Goal: Task Accomplishment & Management: Complete application form

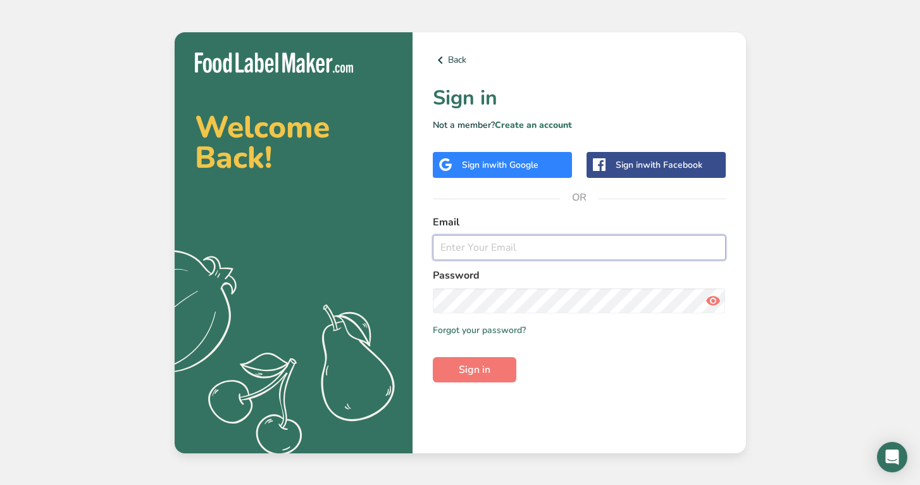
type input "[EMAIL_ADDRESS][DOMAIN_NAME]"
click at [469, 367] on span "Sign in" at bounding box center [475, 369] width 32 height 15
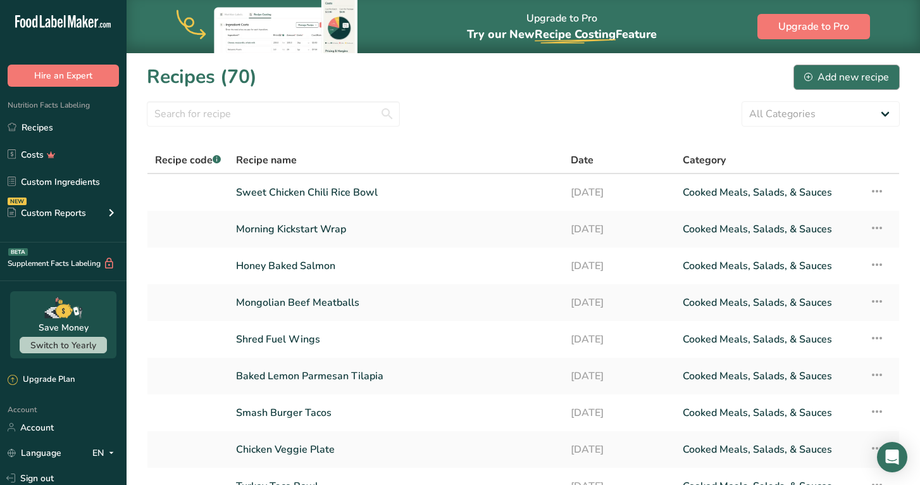
click at [838, 66] on button "Add new recipe" at bounding box center [846, 77] width 106 height 25
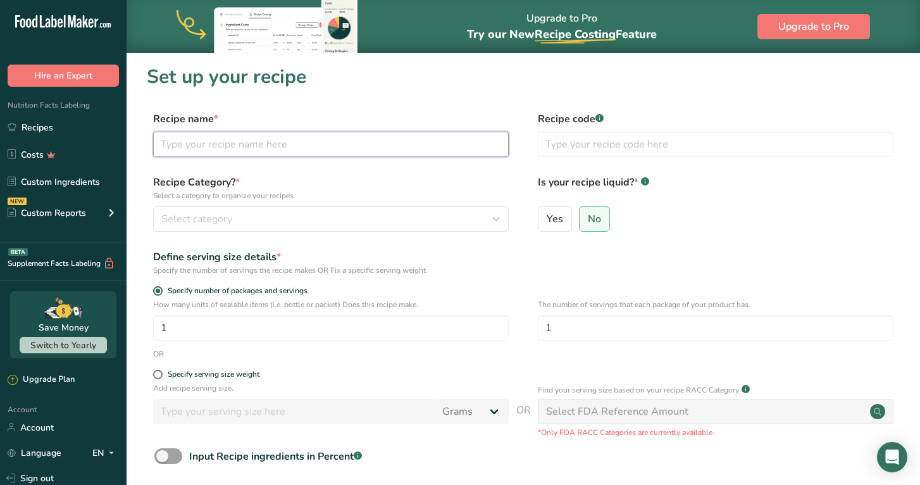
click at [244, 137] on input "text" at bounding box center [331, 144] width 356 height 25
type input "Protein Pumpkin Granola"
click at [218, 218] on span "Select category" at bounding box center [196, 218] width 71 height 15
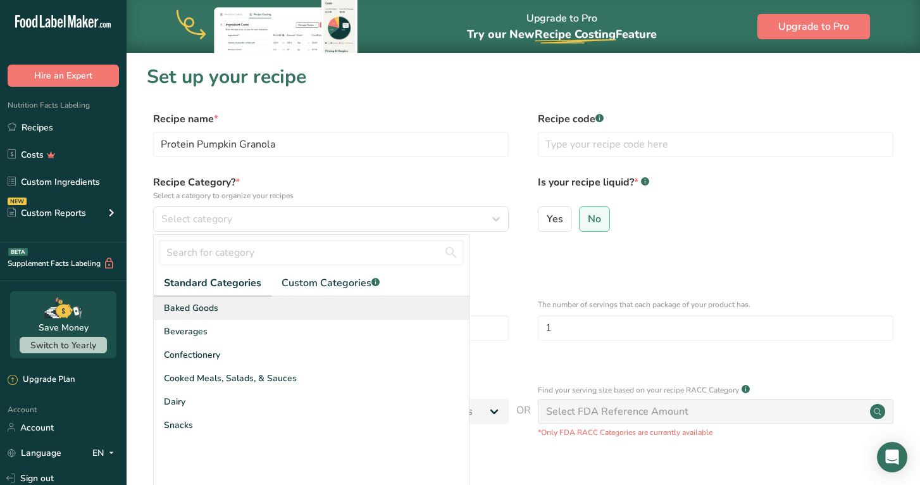
click at [196, 307] on span "Baked Goods" at bounding box center [191, 307] width 54 height 13
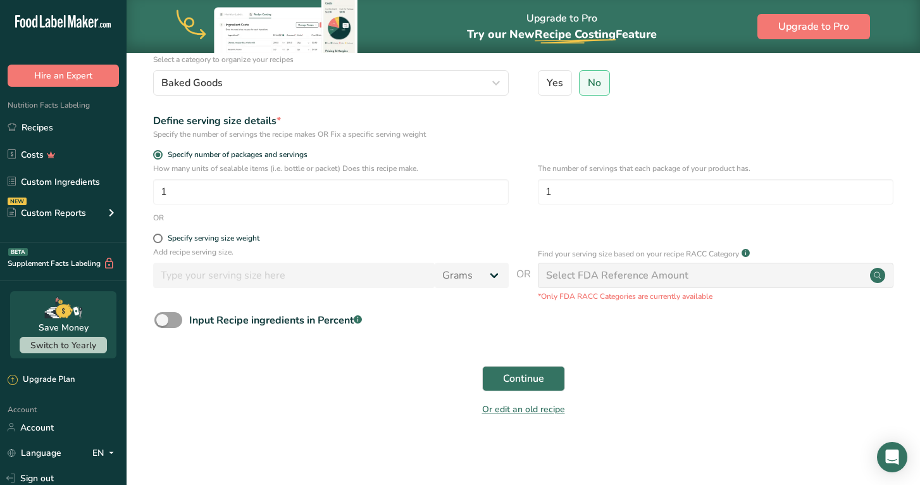
scroll to position [135, 0]
click at [655, 265] on div "Select FDA Reference Amount" at bounding box center [716, 275] width 356 height 25
click at [647, 275] on div "Select FDA Reference Amount" at bounding box center [617, 275] width 142 height 15
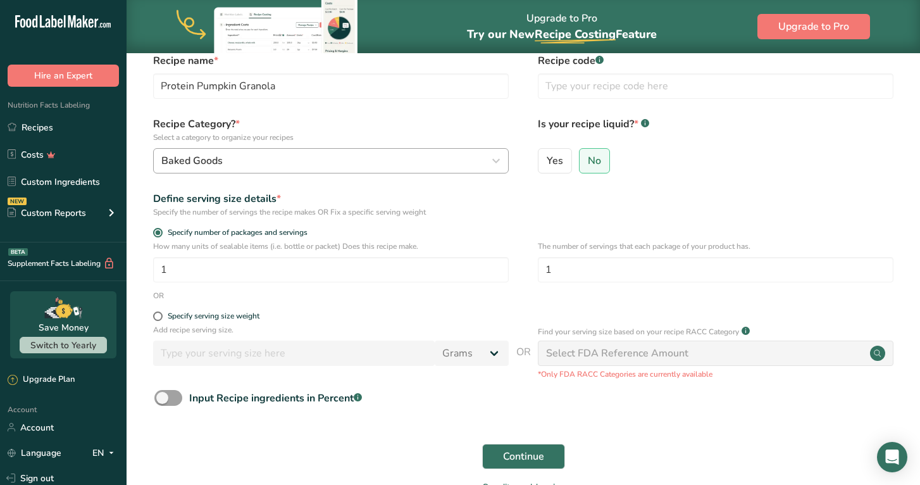
scroll to position [59, 0]
click at [320, 433] on form "Recipe name * Protein Pumpkin Granola Recipe code .a-a{fill:#347362;}.b-a{fill:…" at bounding box center [523, 276] width 753 height 449
click at [389, 150] on button "Baked Goods" at bounding box center [331, 159] width 356 height 25
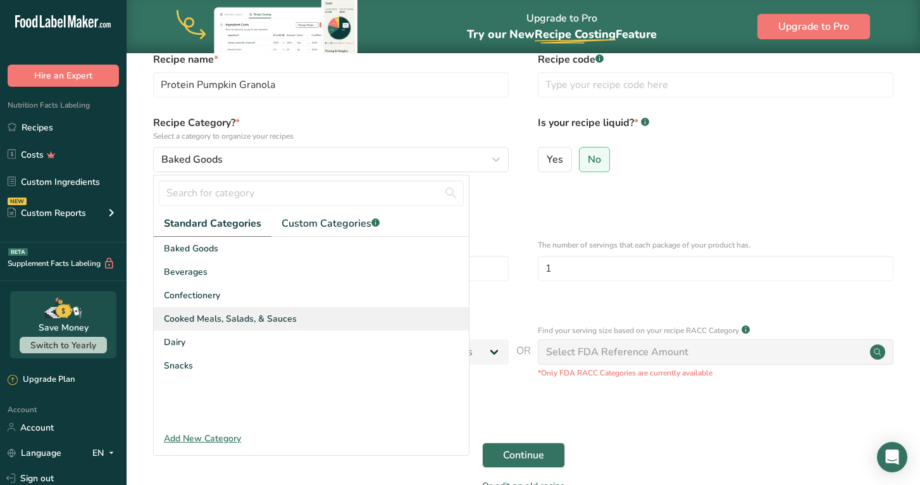
click at [264, 311] on div "Cooked Meals, Salads, & Sauces" at bounding box center [311, 318] width 315 height 23
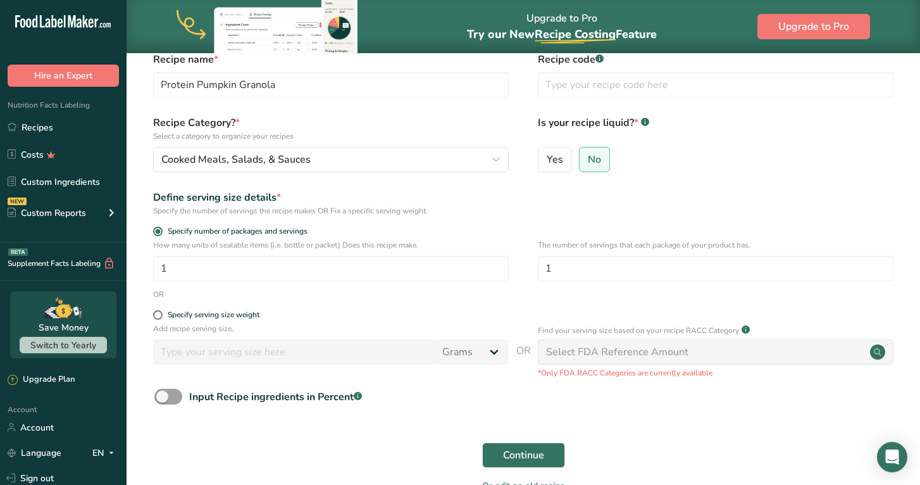
click at [368, 438] on div "Continue" at bounding box center [523, 455] width 753 height 40
click at [798, 340] on div "Select FDA Reference Amount" at bounding box center [716, 351] width 356 height 25
click at [878, 349] on circle at bounding box center [877, 351] width 15 height 15
click at [591, 159] on span "No" at bounding box center [594, 159] width 13 height 13
click at [588, 159] on input "No" at bounding box center [584, 159] width 8 height 8
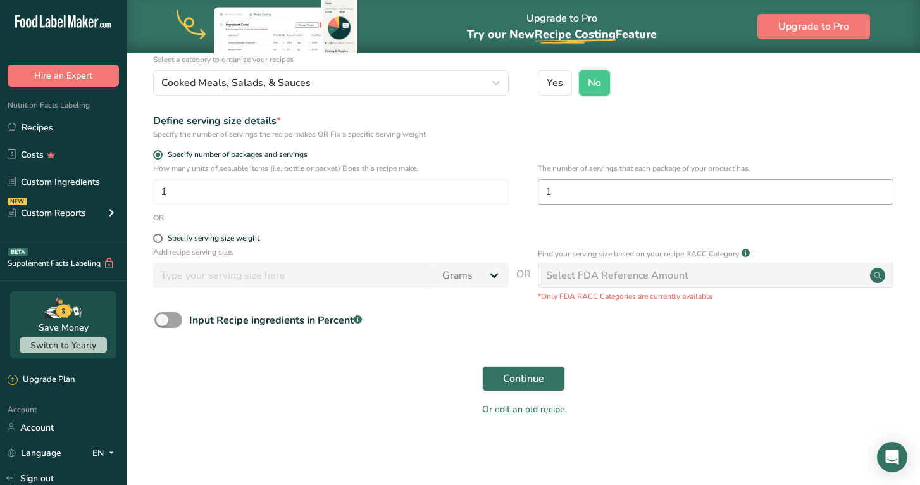
scroll to position [135, 0]
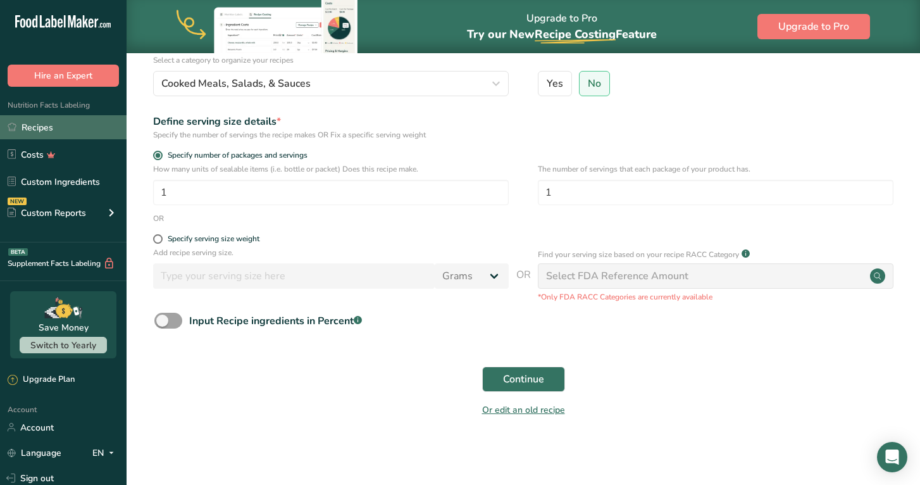
click at [51, 121] on link "Recipes" at bounding box center [63, 127] width 127 height 24
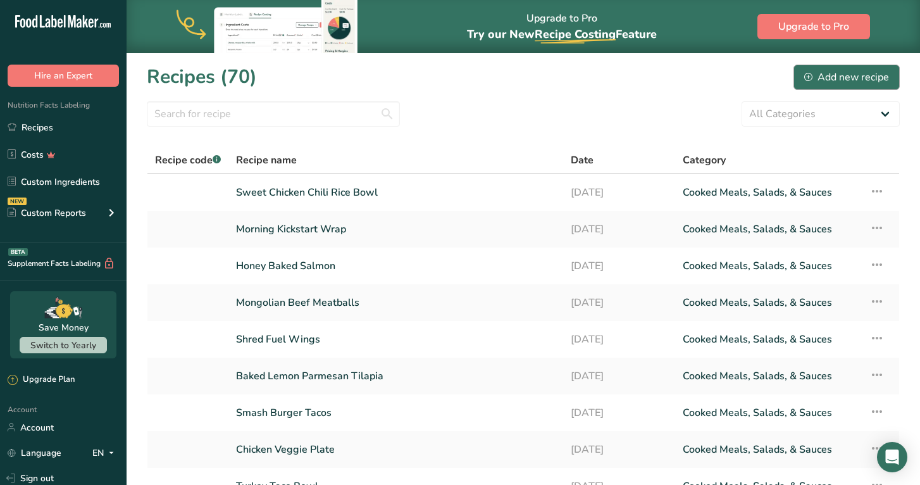
click at [835, 70] on div "Add new recipe" at bounding box center [846, 77] width 85 height 15
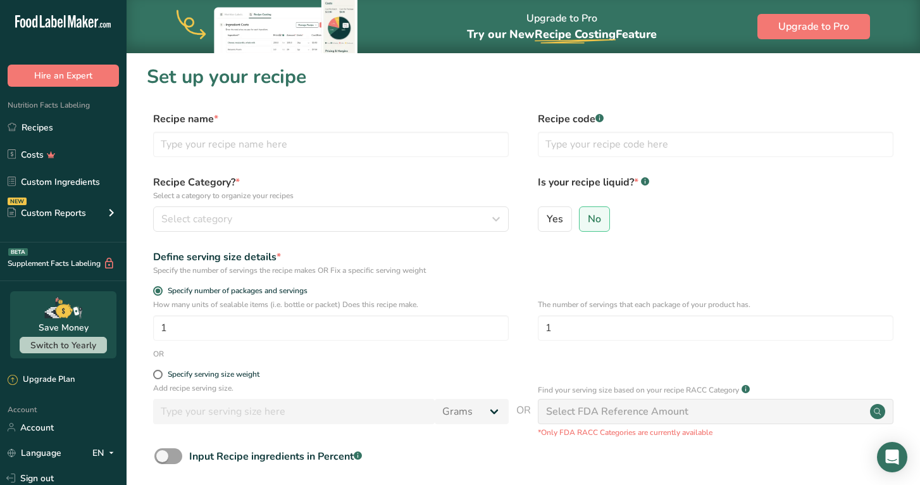
click at [611, 414] on div "Select FDA Reference Amount" at bounding box center [617, 411] width 142 height 15
click at [222, 140] on input "text" at bounding box center [331, 144] width 356 height 25
click at [291, 146] on input "Protein Pumpkin" at bounding box center [331, 144] width 356 height 25
type input "Protein Pumpkin Granola"
click at [276, 220] on div "Select category" at bounding box center [327, 218] width 332 height 15
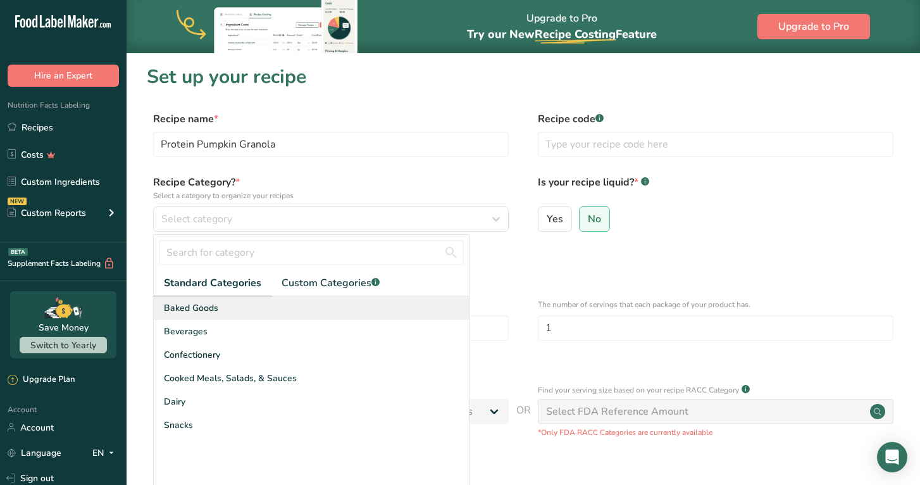
click at [178, 308] on span "Baked Goods" at bounding box center [191, 307] width 54 height 13
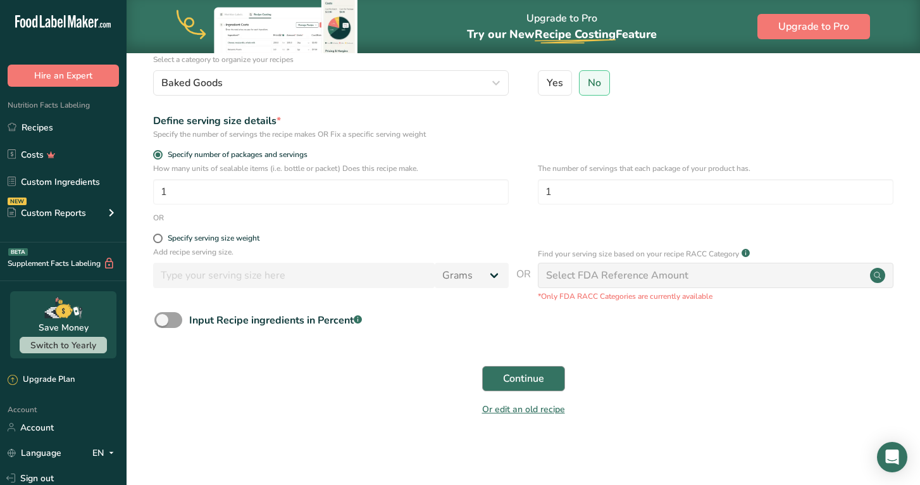
scroll to position [135, 0]
click at [545, 376] on button "Continue" at bounding box center [523, 378] width 83 height 25
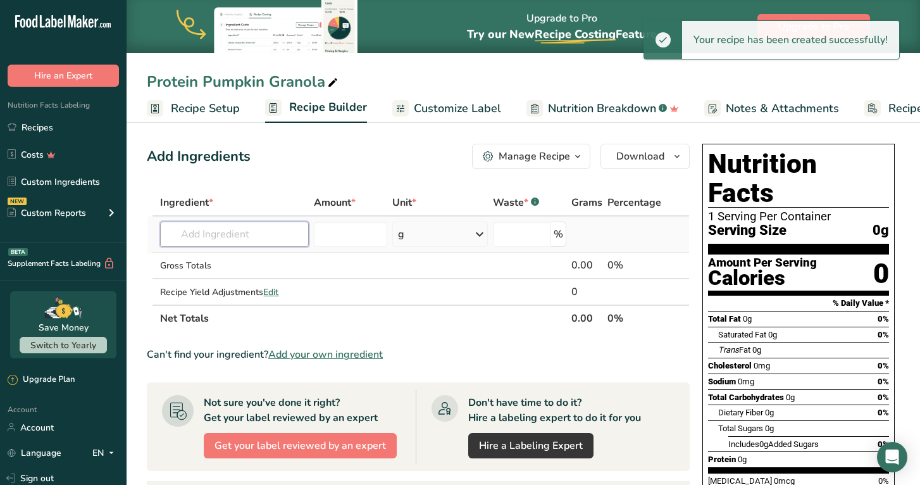
click at [241, 235] on input "text" at bounding box center [234, 233] width 149 height 25
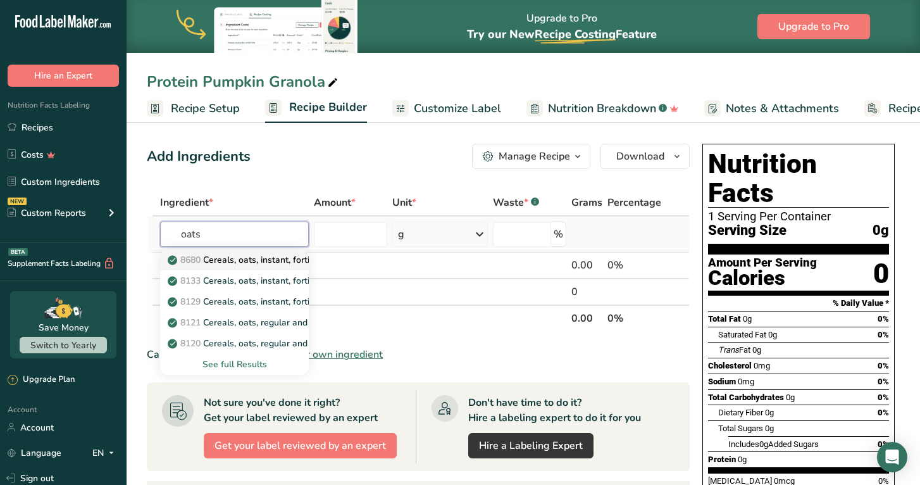
type input "oats"
click at [259, 259] on p "8680 Cereals, oats, instant, fortified, maple and brown sugar, dry" at bounding box center [306, 259] width 273 height 13
type input "Cereals, oats, instant, fortified, maple and brown sugar, dry"
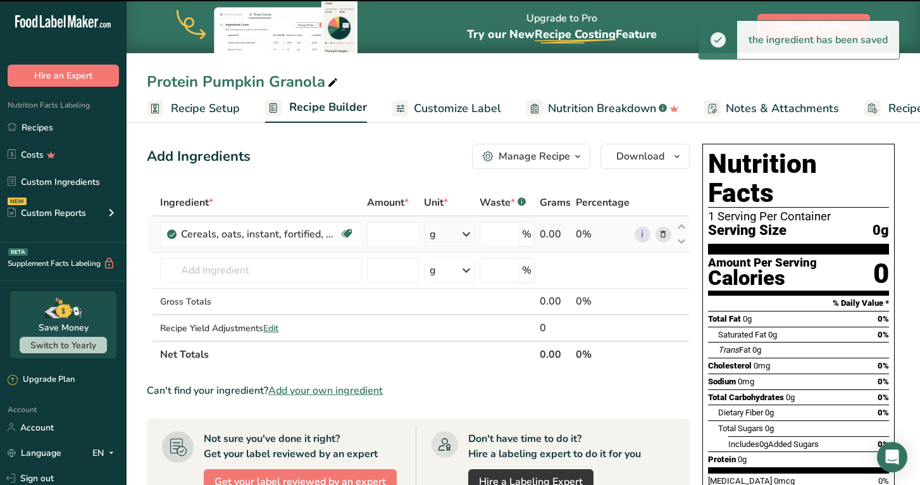
type input "0"
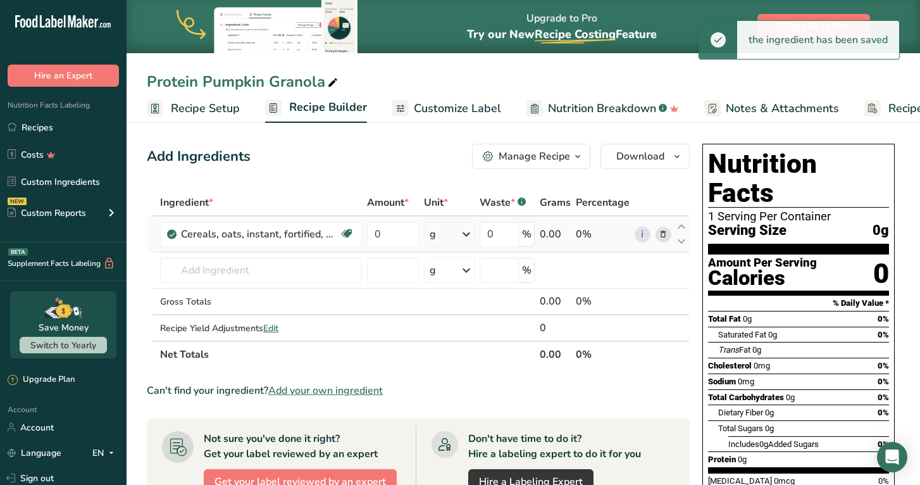
click at [460, 235] on icon at bounding box center [466, 234] width 15 height 23
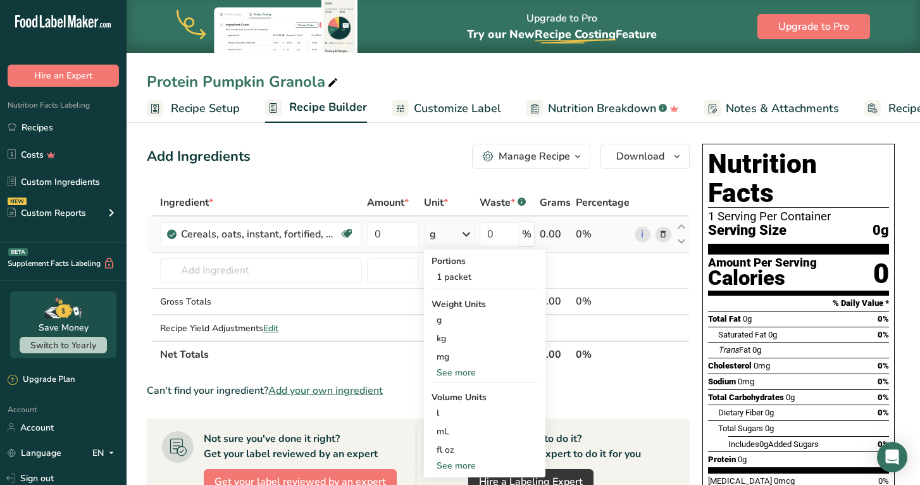
click at [456, 462] on div "See more" at bounding box center [484, 465] width 106 height 13
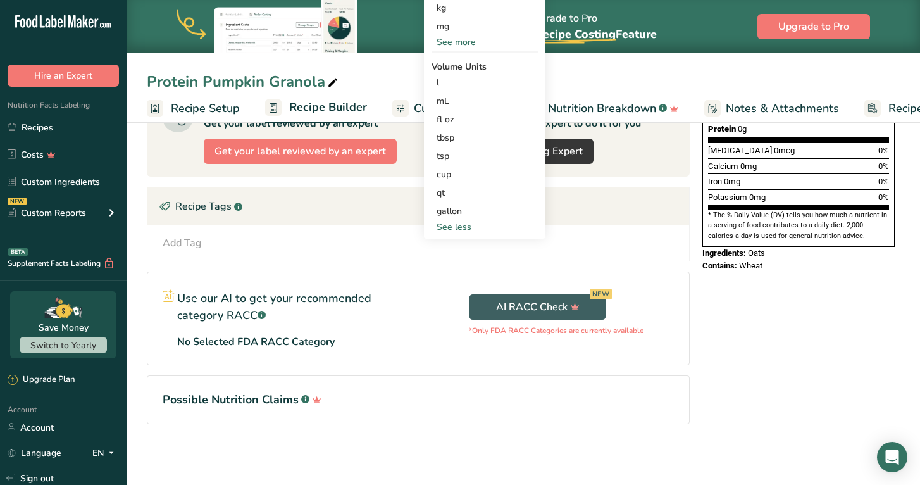
scroll to position [330, 0]
click at [450, 173] on div "cup" at bounding box center [485, 174] width 96 height 13
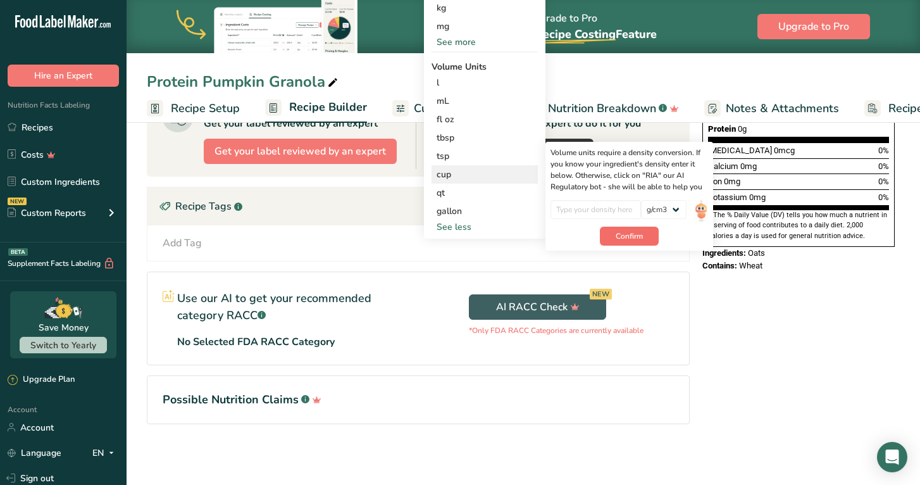
click at [650, 237] on button "Confirm" at bounding box center [629, 236] width 59 height 19
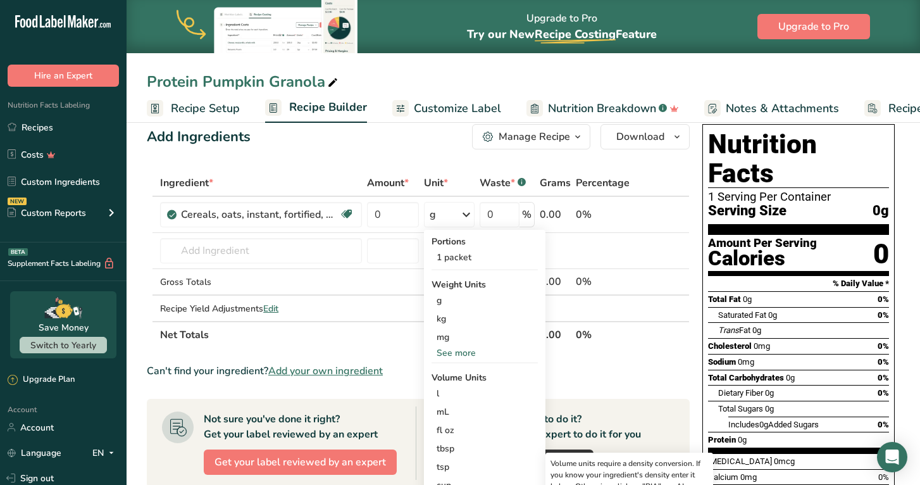
scroll to position [14, 0]
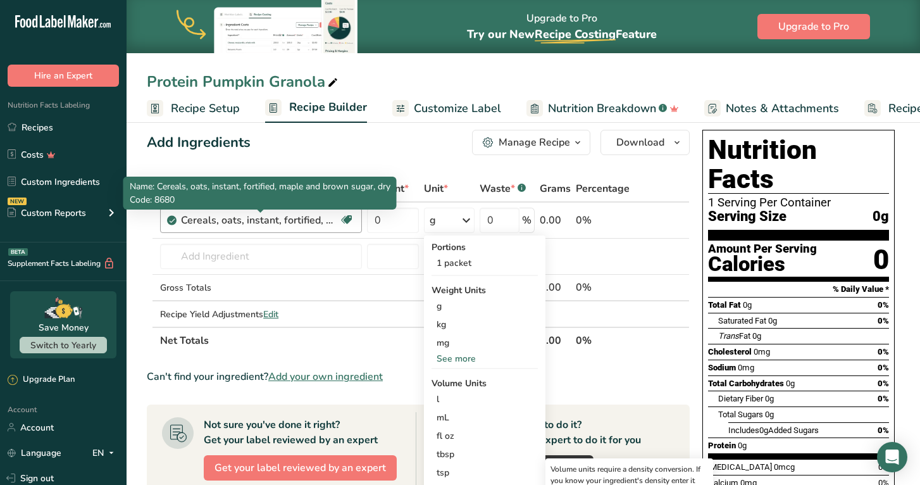
click at [287, 220] on div "Cereals, oats, instant, fortified, maple and brown sugar, dry" at bounding box center [260, 220] width 158 height 15
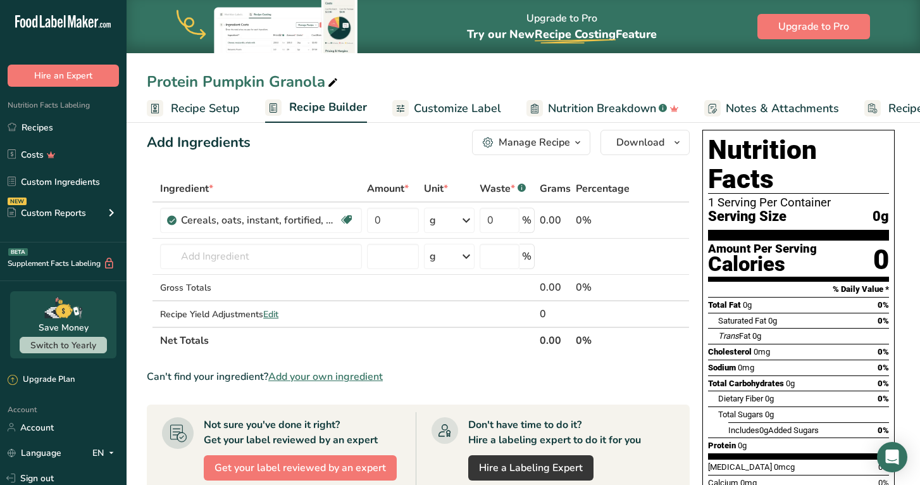
click at [664, 218] on icon at bounding box center [663, 220] width 9 height 13
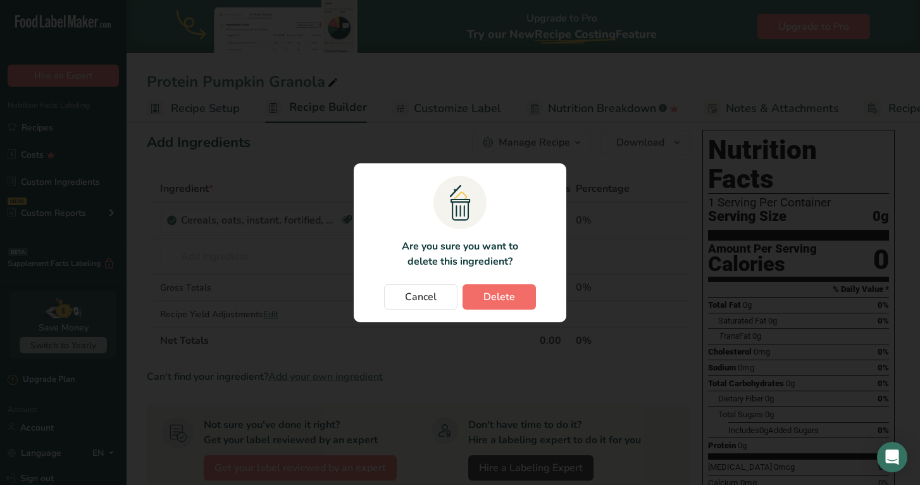
click at [500, 295] on span "Delete" at bounding box center [499, 296] width 32 height 15
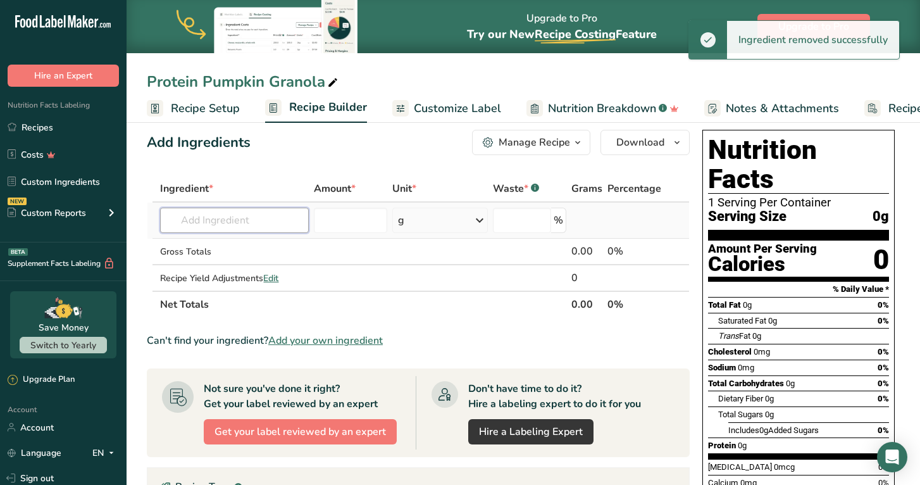
click at [231, 221] on input "text" at bounding box center [234, 220] width 149 height 25
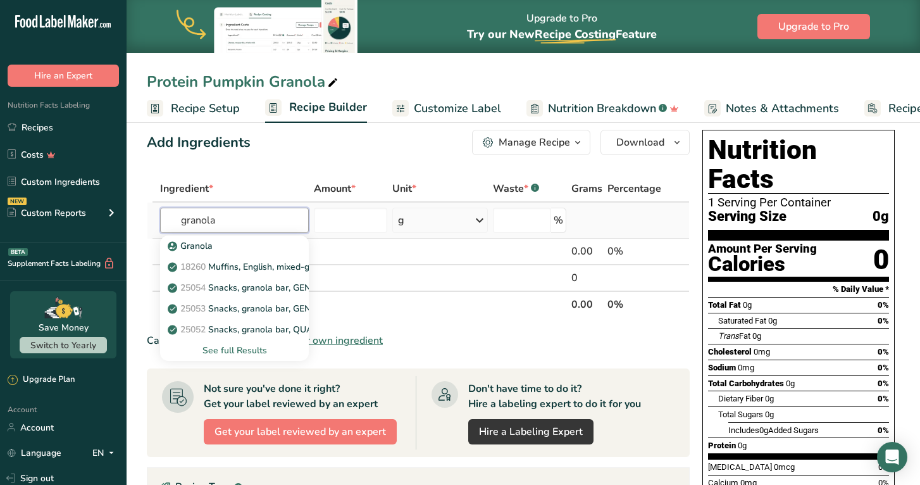
type input "granola"
click at [239, 351] on div "See full Results" at bounding box center [234, 350] width 128 height 13
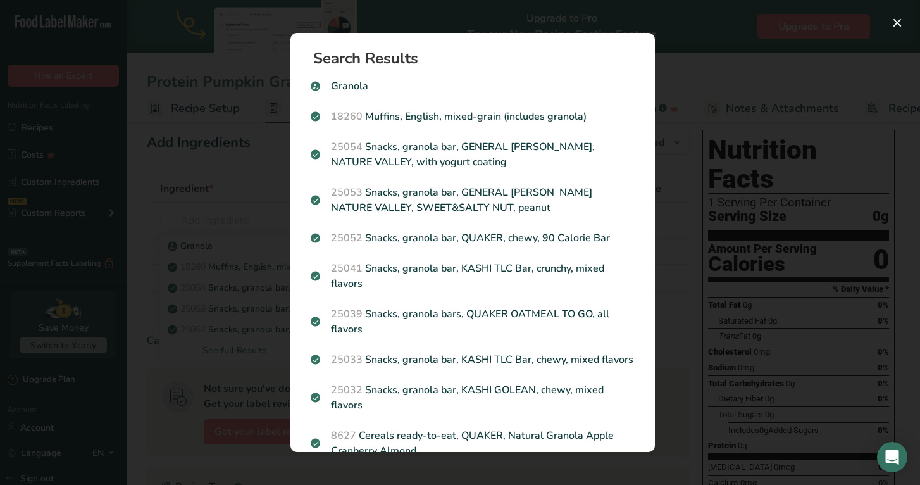
click at [216, 171] on div "Search results modal" at bounding box center [460, 242] width 920 height 485
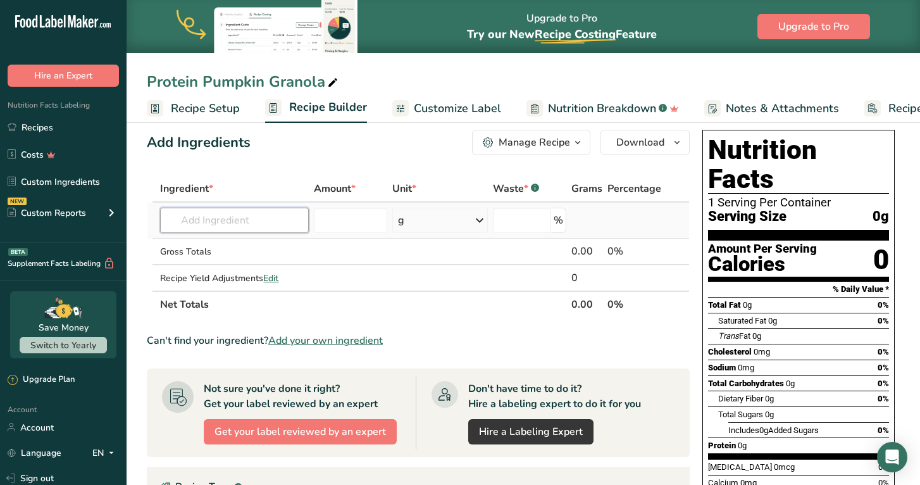
click at [247, 224] on input "text" at bounding box center [234, 220] width 149 height 25
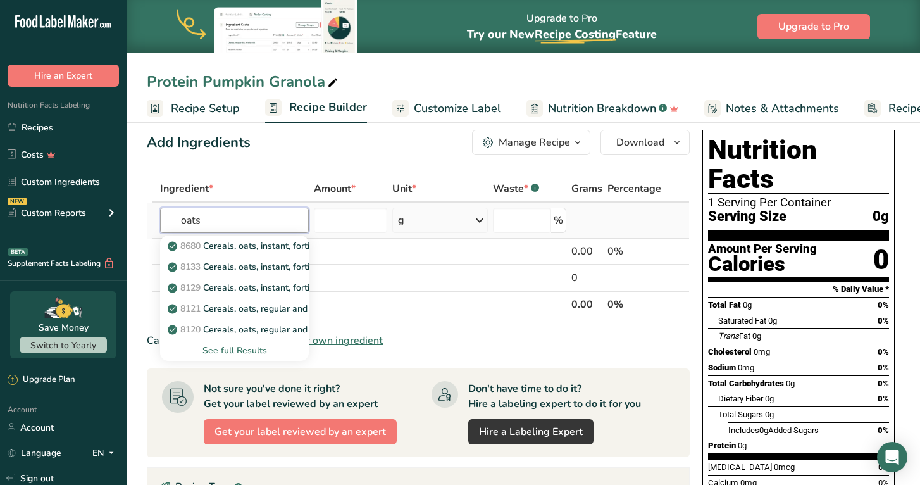
type input "oats"
click at [247, 347] on div "See full Results" at bounding box center [234, 350] width 128 height 13
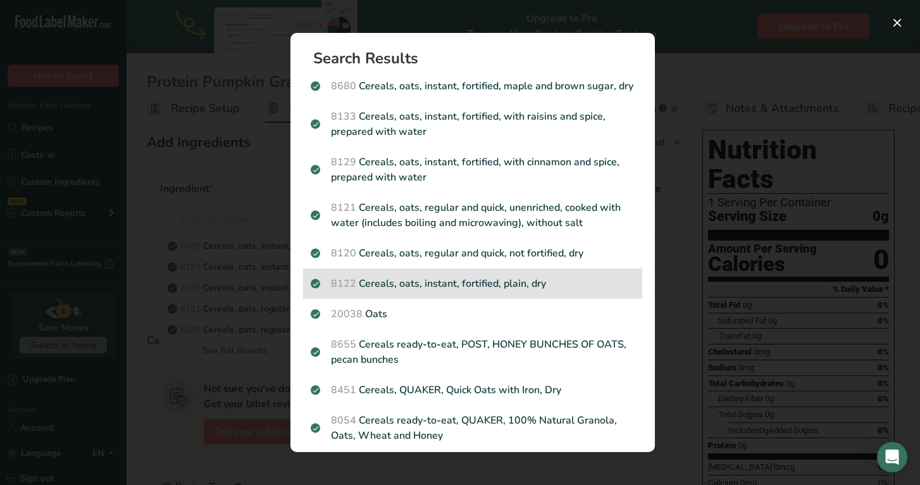
click at [528, 285] on p "8122 Cereals, oats, instant, fortified, plain, dry" at bounding box center [473, 283] width 324 height 15
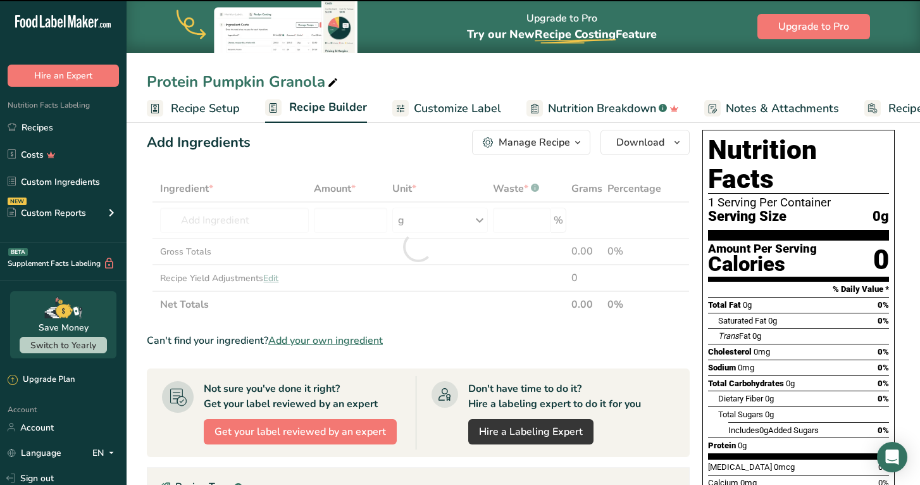
type input "0"
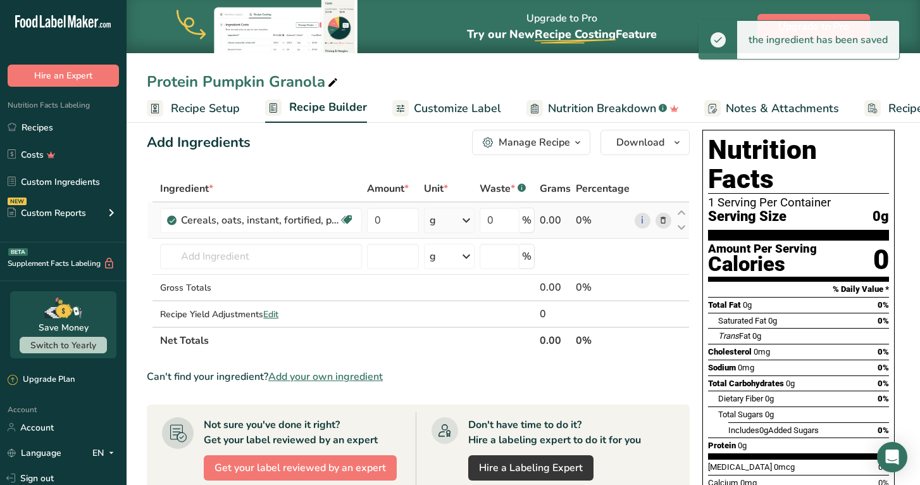
click at [449, 218] on div "g" at bounding box center [449, 220] width 51 height 25
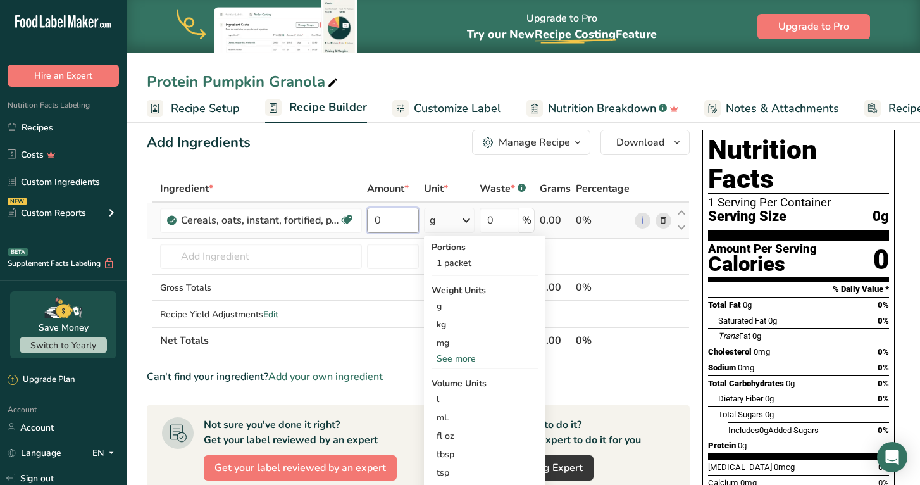
click at [397, 216] on input "0" at bounding box center [393, 220] width 52 height 25
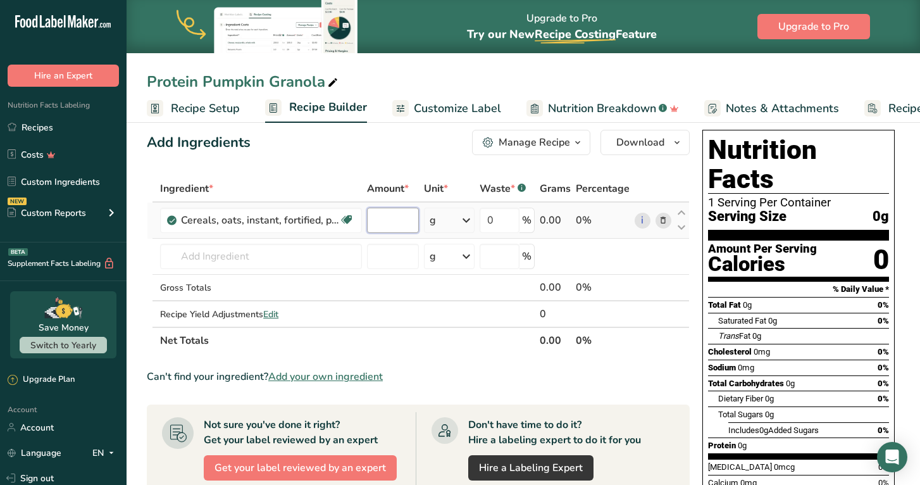
type input "3"
type input "80"
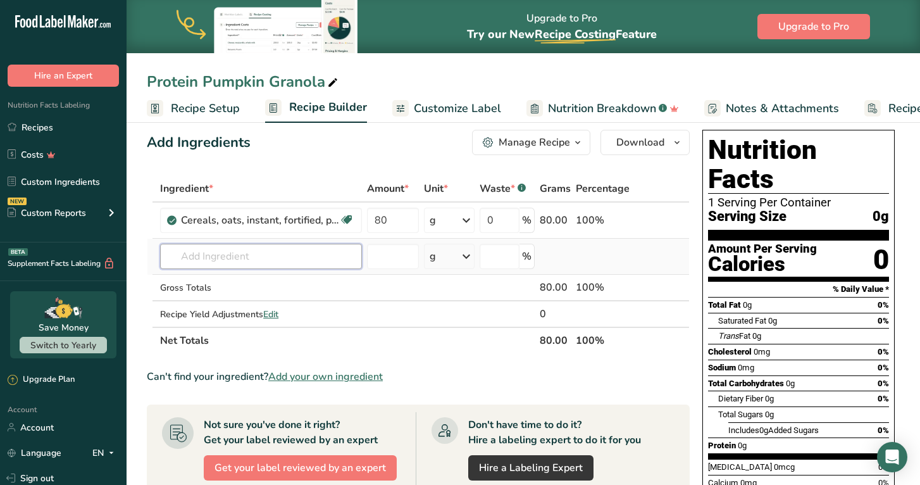
click at [230, 258] on div "Ingredient * Amount * Unit * Waste * .a-a{fill:#347362;}.b-a{fill:#fff;} Grams …" at bounding box center [418, 264] width 543 height 178
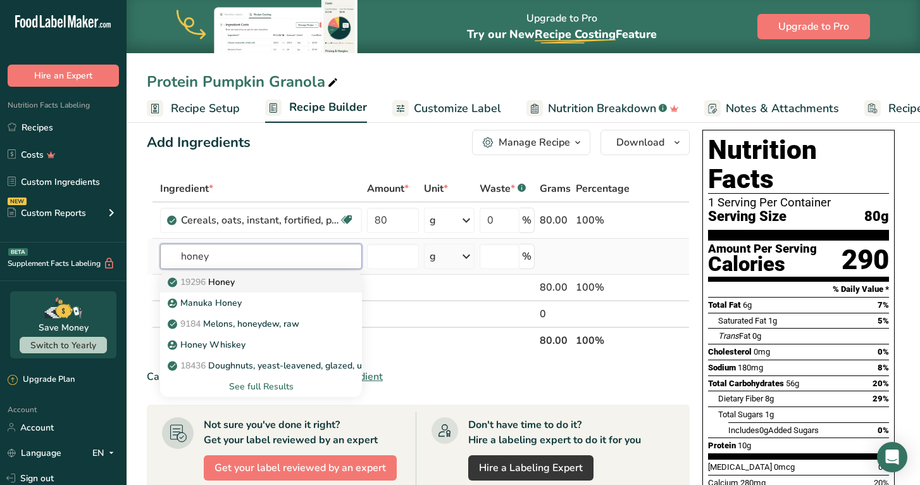
type input "honey"
click at [228, 283] on p "19296 Honey" at bounding box center [202, 281] width 65 height 13
type input "Honey"
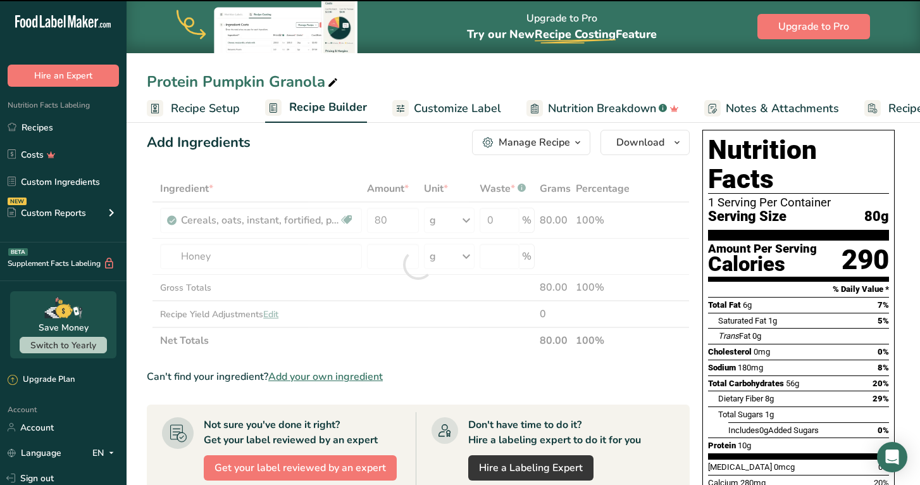
type input "0"
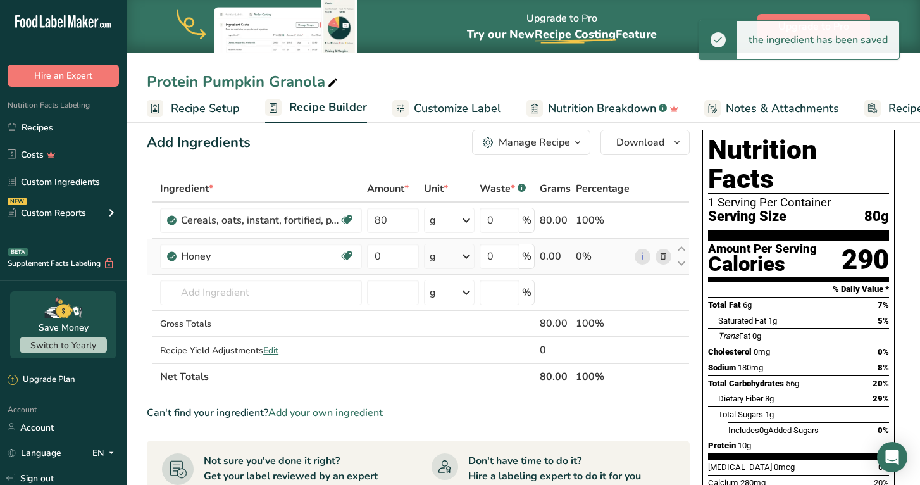
click at [451, 256] on div "g" at bounding box center [449, 256] width 51 height 25
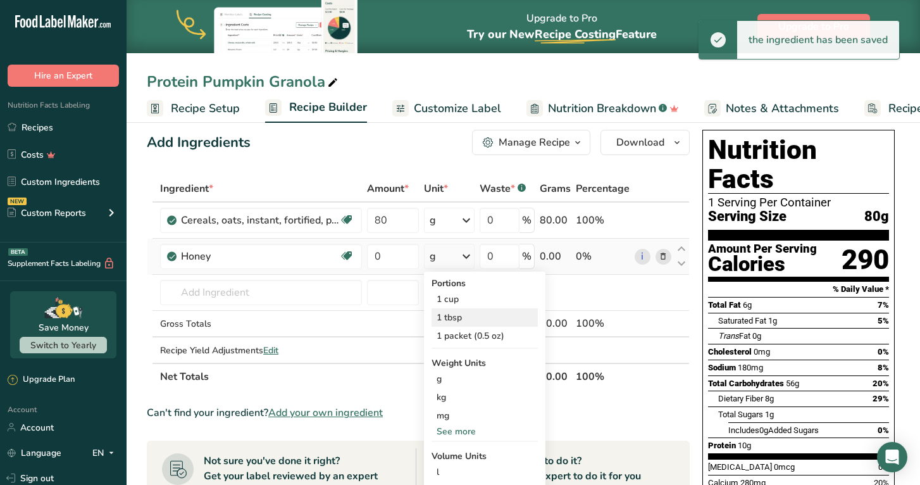
click at [466, 318] on div "1 tbsp" at bounding box center [484, 317] width 106 height 18
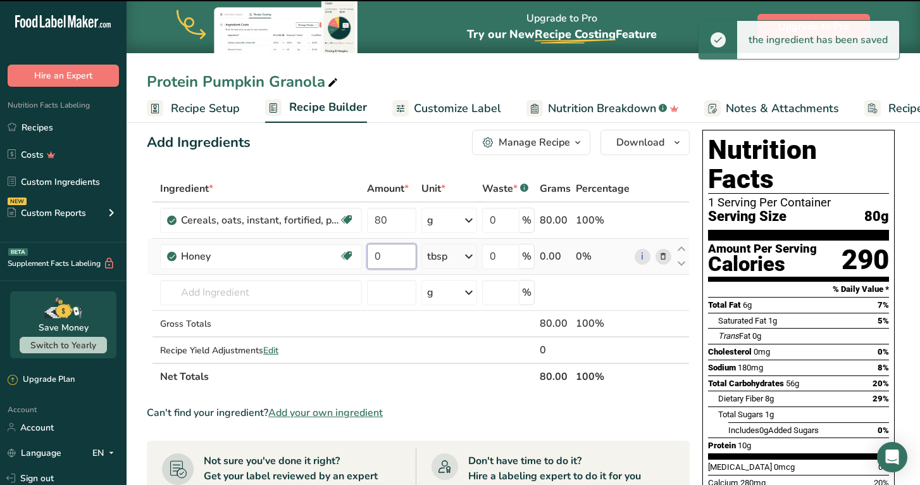
click at [392, 251] on input "0" at bounding box center [391, 256] width 49 height 25
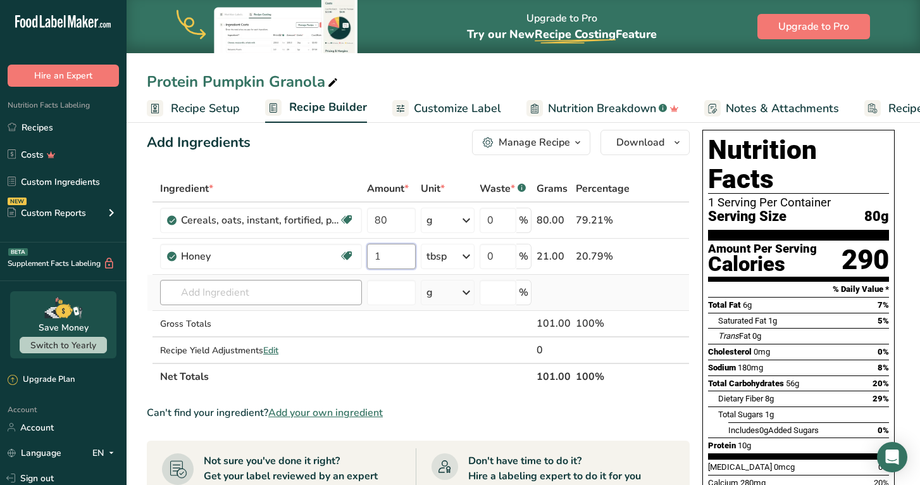
type input "1"
click at [245, 289] on div "Ingredient * Amount * Unit * Waste * .a-a{fill:#347362;}.b-a{fill:#fff;} Grams …" at bounding box center [418, 282] width 543 height 214
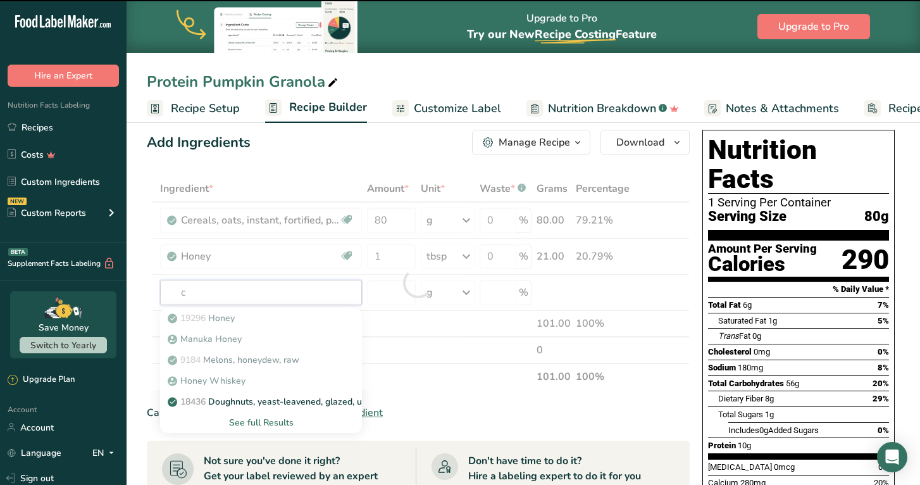
type input "co"
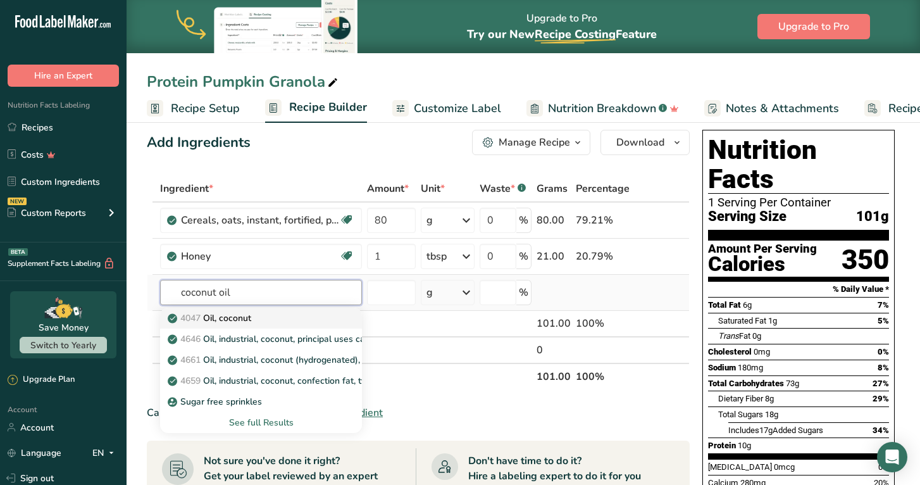
type input "coconut oil"
click at [233, 319] on p "4047 Oil, coconut" at bounding box center [210, 317] width 81 height 13
type input "Oil, coconut"
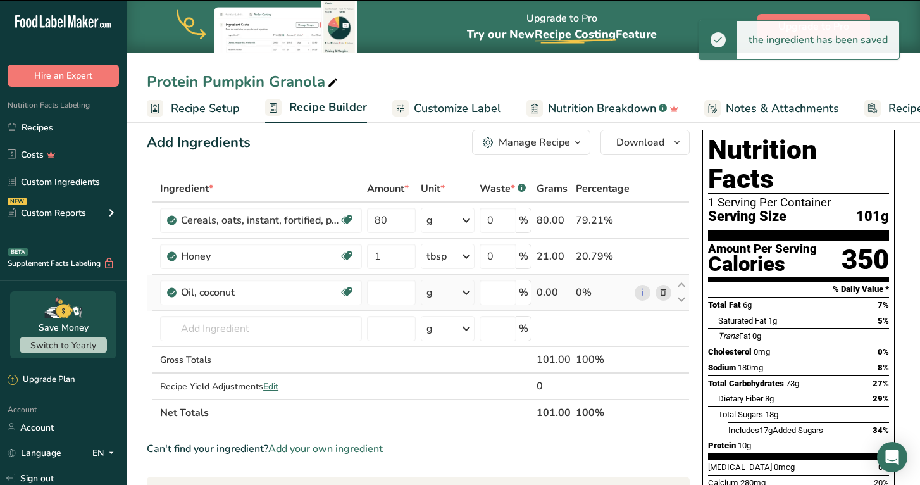
type input "0"
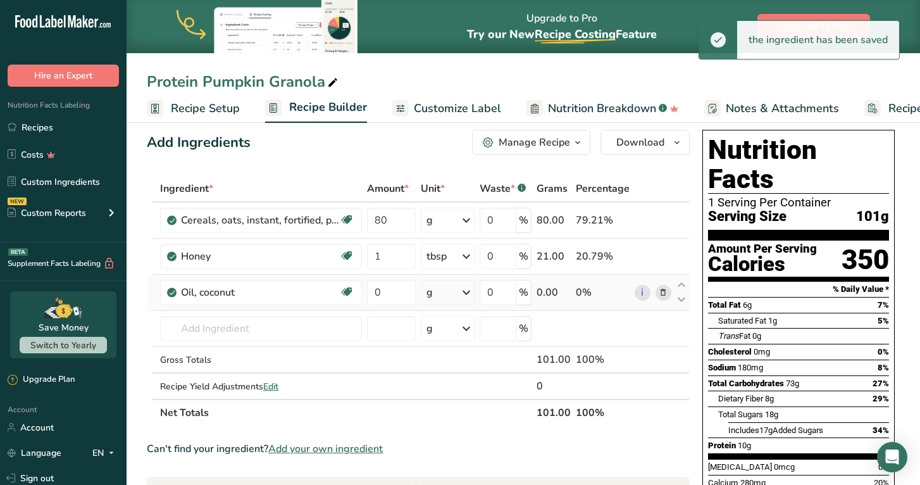
click at [459, 295] on div "g" at bounding box center [448, 292] width 54 height 25
click at [461, 333] on div "1 tbsp" at bounding box center [481, 335] width 106 height 18
click at [400, 291] on input "0" at bounding box center [391, 292] width 49 height 25
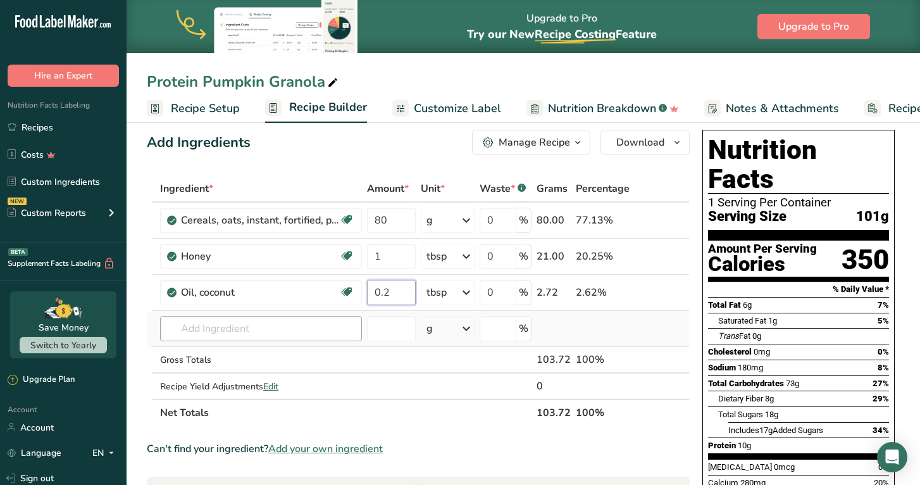
type input "0.2"
click at [257, 328] on div "Ingredient * Amount * Unit * Waste * .a-a{fill:#347362;}.b-a{fill:#fff;} Grams …" at bounding box center [418, 300] width 543 height 251
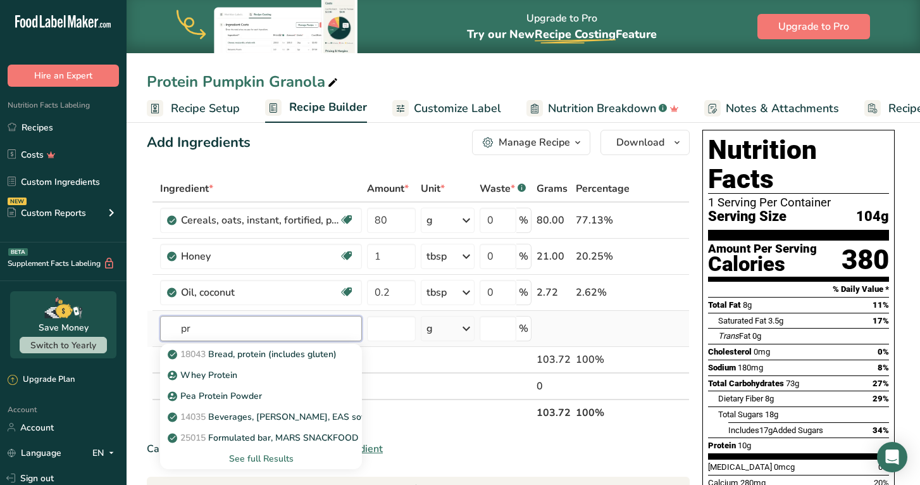
type input "p"
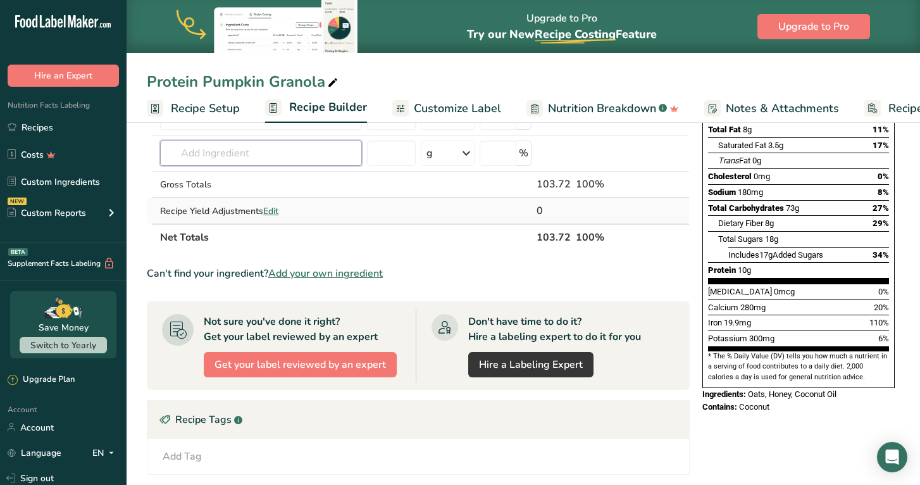
scroll to position [190, 0]
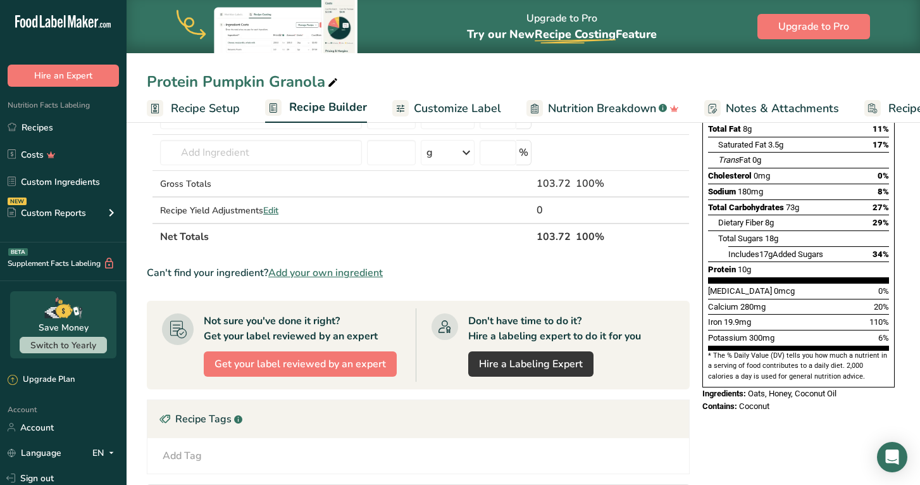
click at [357, 271] on span "Add your own ingredient" at bounding box center [325, 272] width 115 height 15
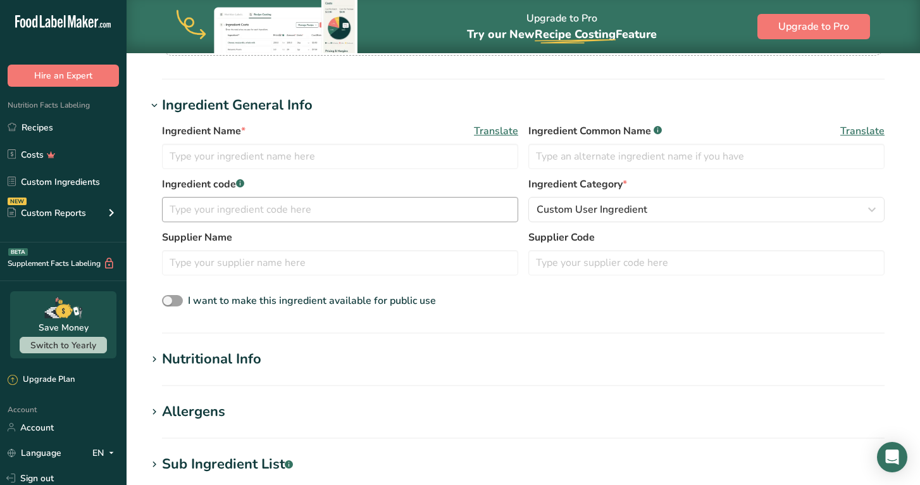
scroll to position [201, 0]
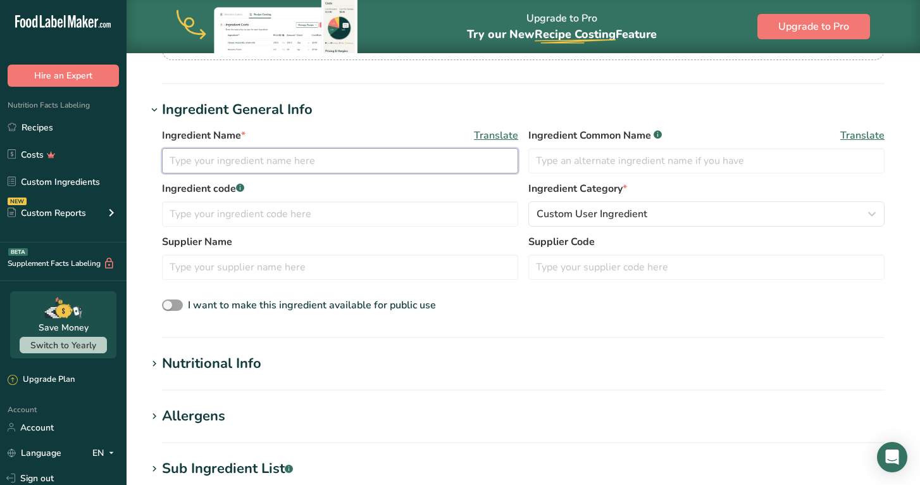
click at [390, 166] on input "text" at bounding box center [340, 160] width 356 height 25
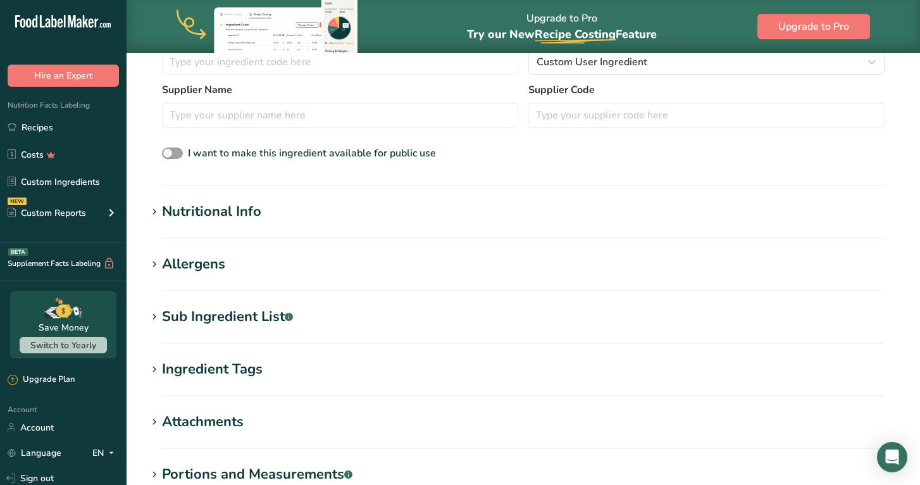
scroll to position [363, 0]
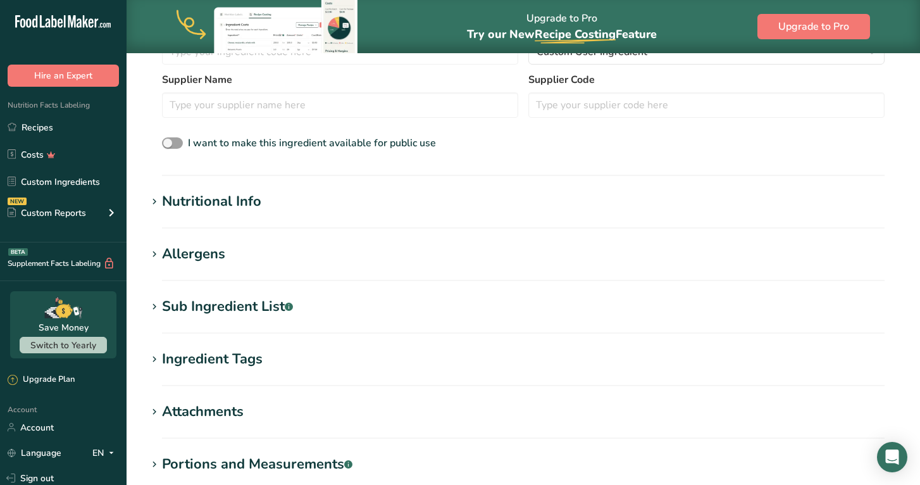
type input "Organic Protein Powder vanilla"
click at [316, 199] on h1 "Nutritional Info" at bounding box center [523, 201] width 753 height 21
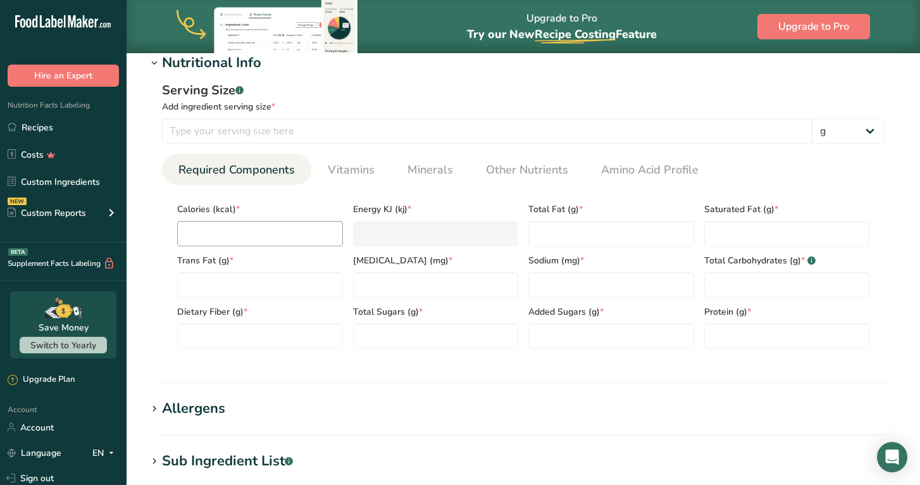
scroll to position [506, 0]
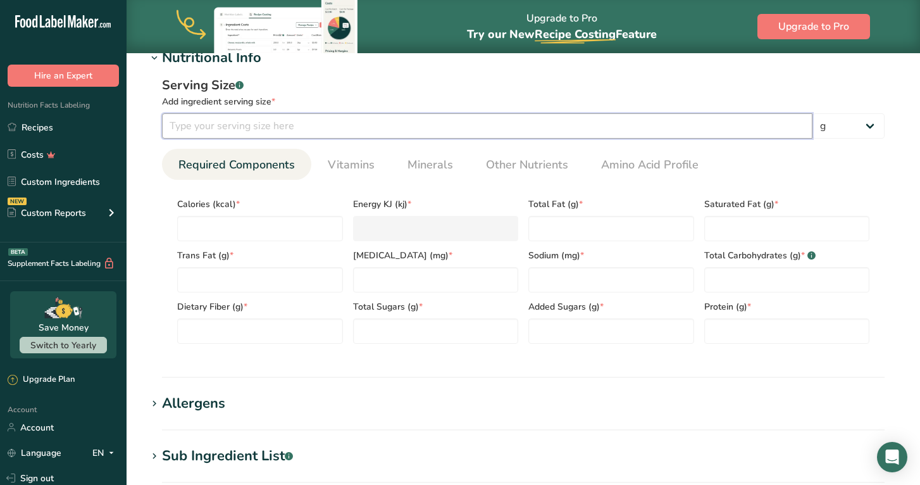
click at [301, 126] on input "number" at bounding box center [487, 125] width 650 height 25
type input "46"
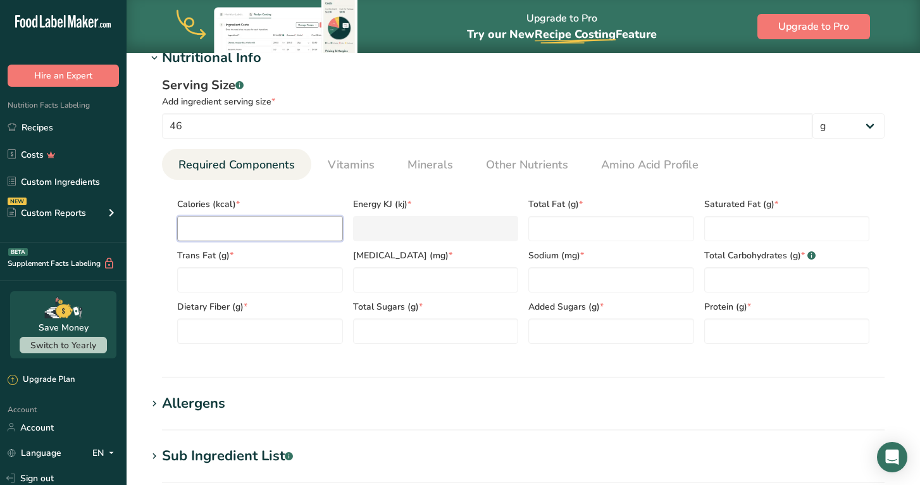
click at [259, 220] on input "number" at bounding box center [260, 228] width 166 height 25
type input "1"
type KJ "4.2"
type input "15"
type KJ "62.8"
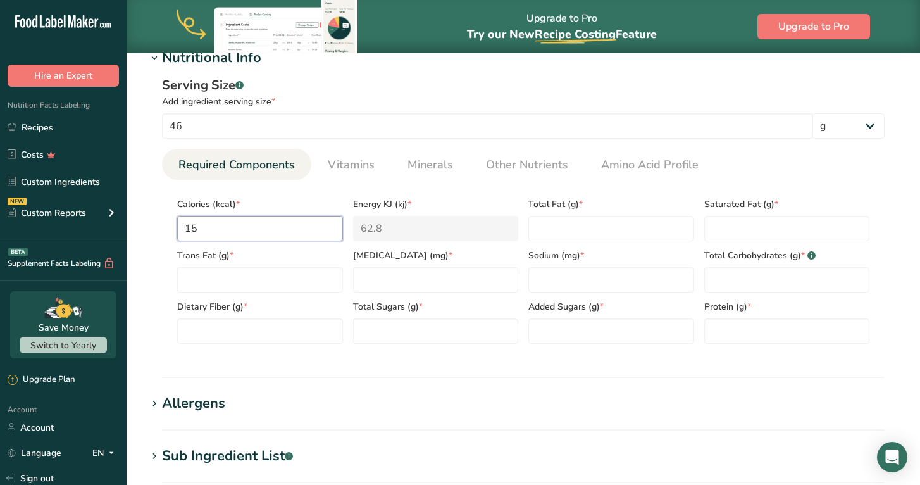
type input "150"
type KJ "627.6"
type input "150"
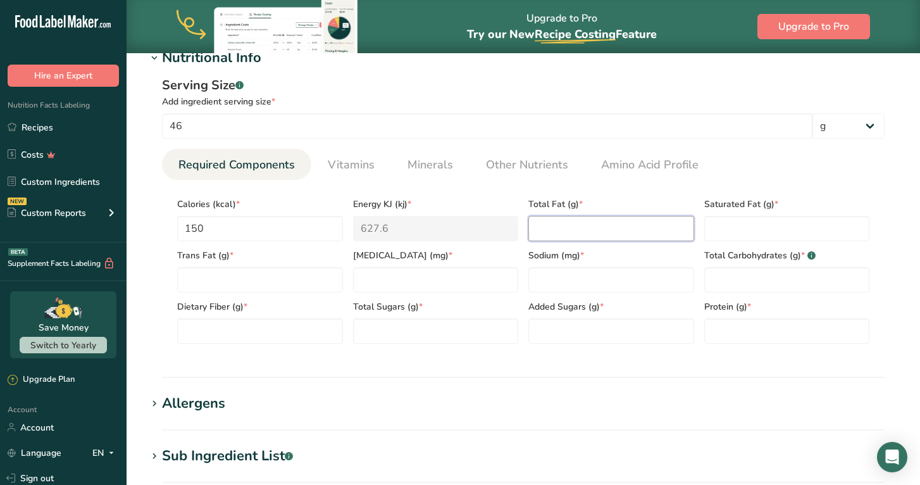
click at [636, 222] on Fat "number" at bounding box center [611, 228] width 166 height 25
type Fat "3.5"
click at [821, 229] on Fat "number" at bounding box center [787, 228] width 166 height 25
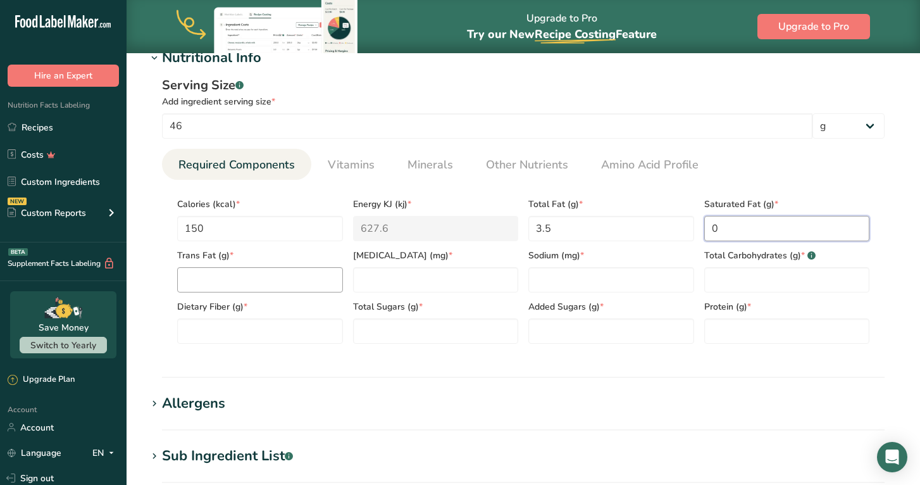
type Fat "0"
click at [313, 276] on Fat "number" at bounding box center [260, 279] width 166 height 25
type Fat "0"
click at [395, 280] on input "number" at bounding box center [436, 279] width 166 height 25
type input "0"
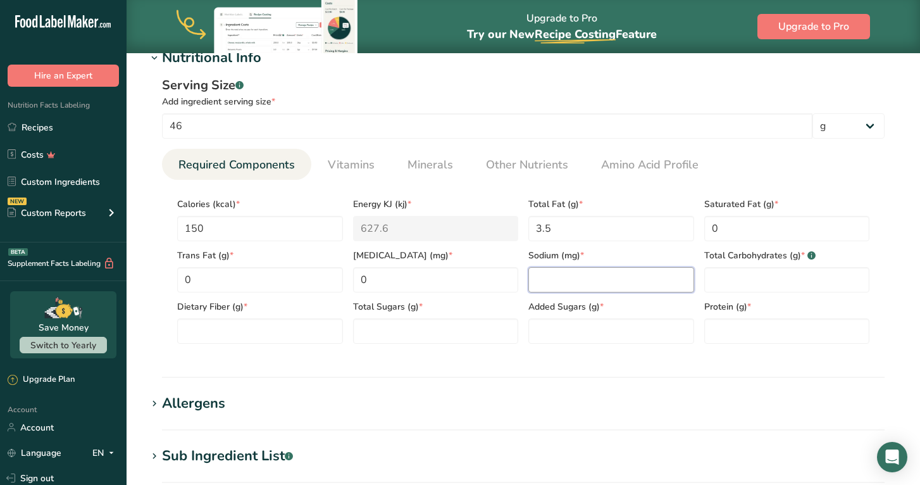
click at [557, 276] on input "number" at bounding box center [611, 279] width 166 height 25
type input "390"
click at [743, 274] on Carbohydrates "number" at bounding box center [787, 279] width 166 height 25
type Carbohydrates "15"
click at [245, 330] on Fiber "number" at bounding box center [260, 330] width 166 height 25
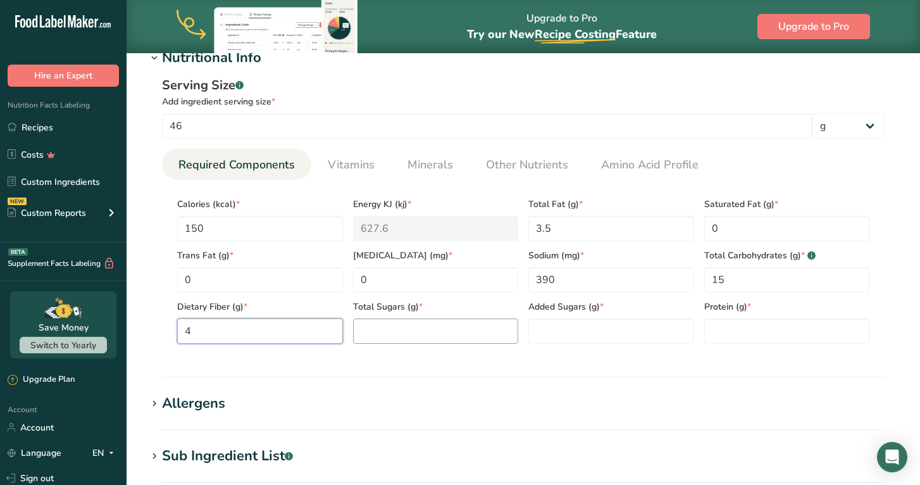
type Fiber "4"
click at [387, 332] on Sugars "number" at bounding box center [436, 330] width 166 height 25
type Sugars "0"
click at [571, 328] on Sugars "number" at bounding box center [611, 330] width 166 height 25
type Sugars "0"
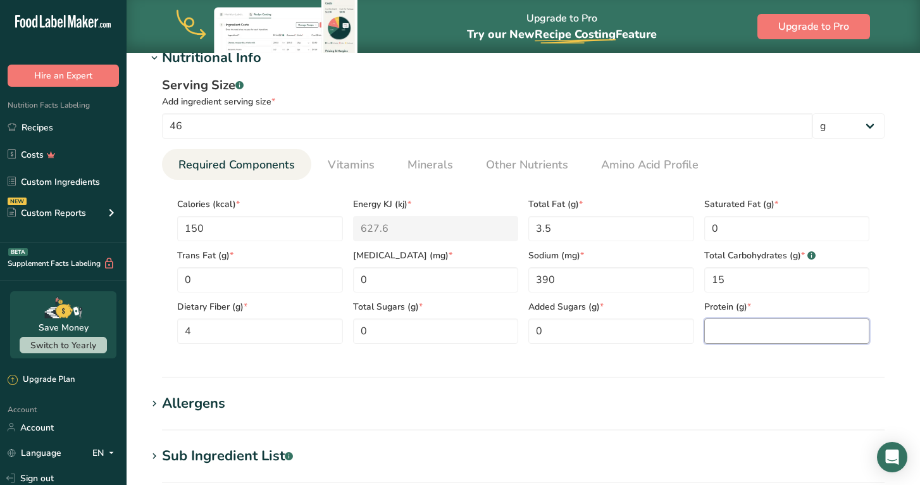
click at [743, 333] on input "number" at bounding box center [787, 330] width 166 height 25
type input "21"
click at [423, 359] on div "Serving Size .a-a{fill:#347362;}.b-a{fill:#fff;} Add ingredient serving size * …" at bounding box center [523, 214] width 753 height 293
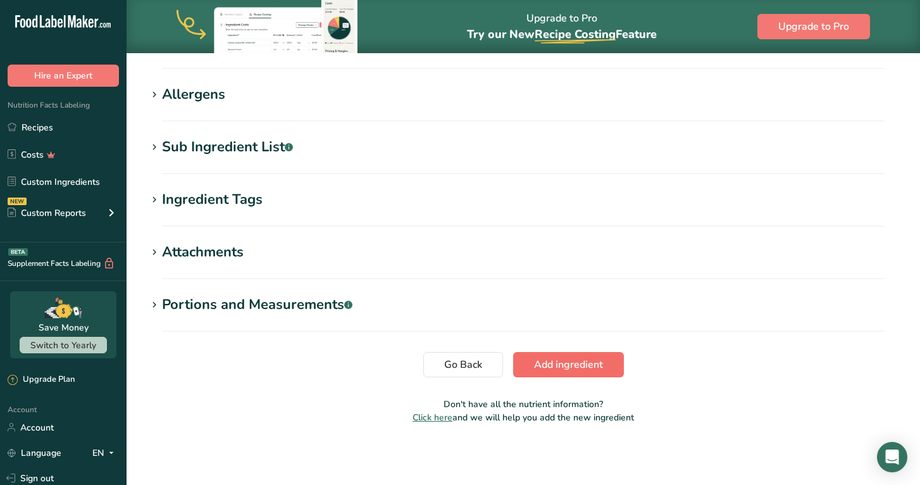
click at [597, 366] on span "Add ingredient" at bounding box center [568, 364] width 69 height 15
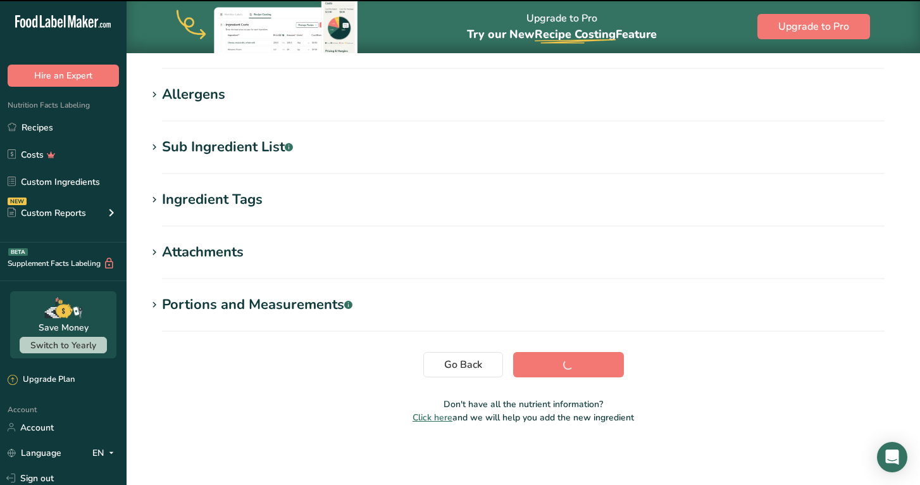
scroll to position [195, 0]
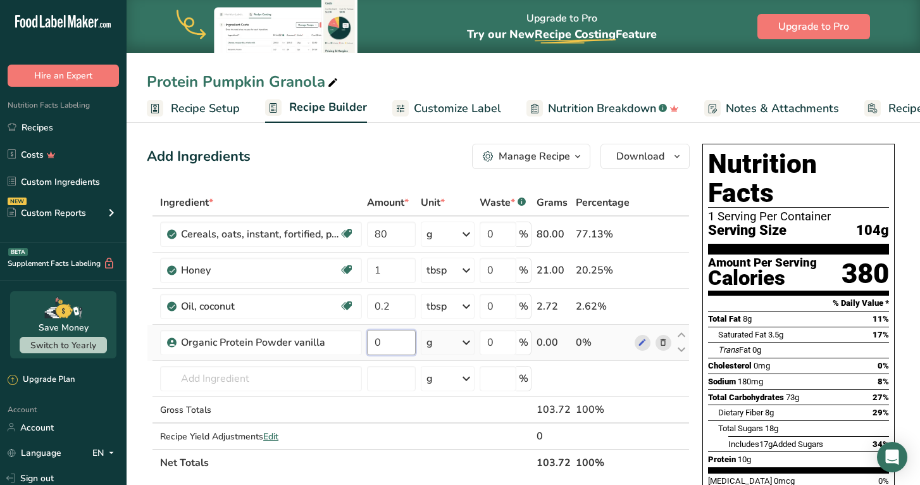
click at [381, 348] on input "0" at bounding box center [391, 342] width 49 height 25
type input "7.6"
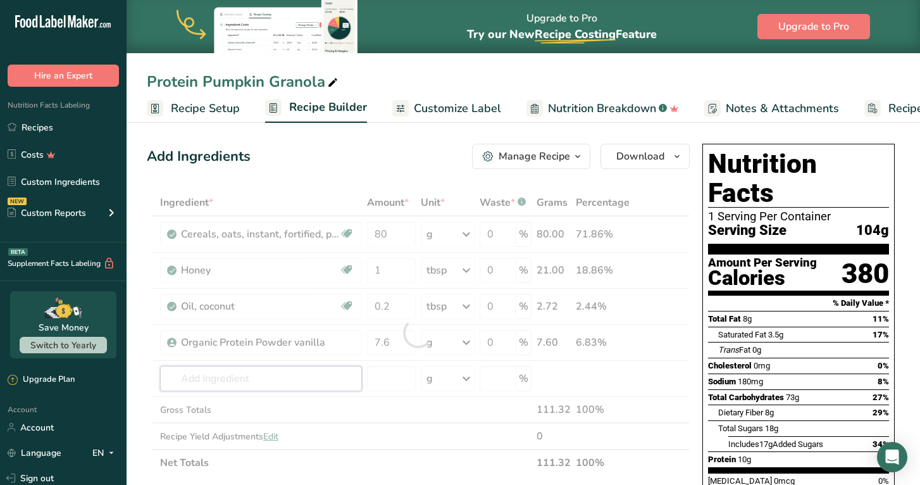
click at [223, 378] on div "Ingredient * Amount * Unit * Waste * .a-a{fill:#347362;}.b-a{fill:#fff;} Grams …" at bounding box center [418, 332] width 543 height 287
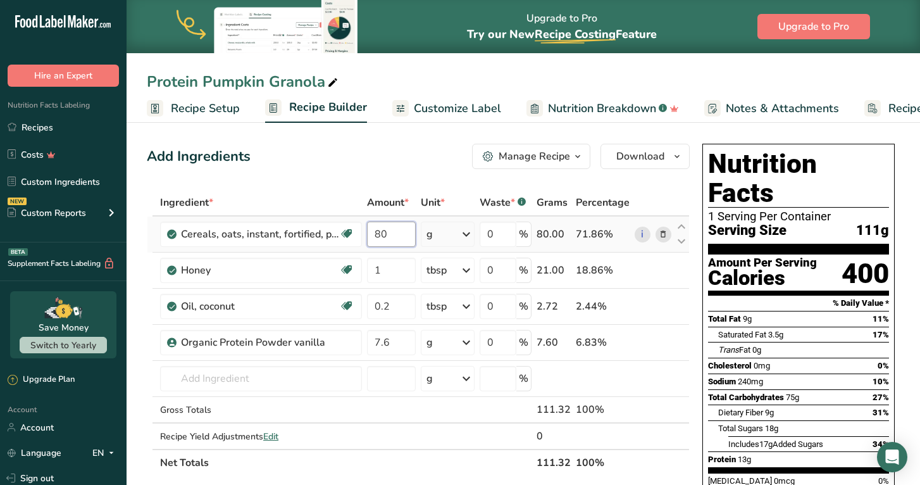
click at [391, 231] on input "80" at bounding box center [391, 233] width 49 height 25
type input "8"
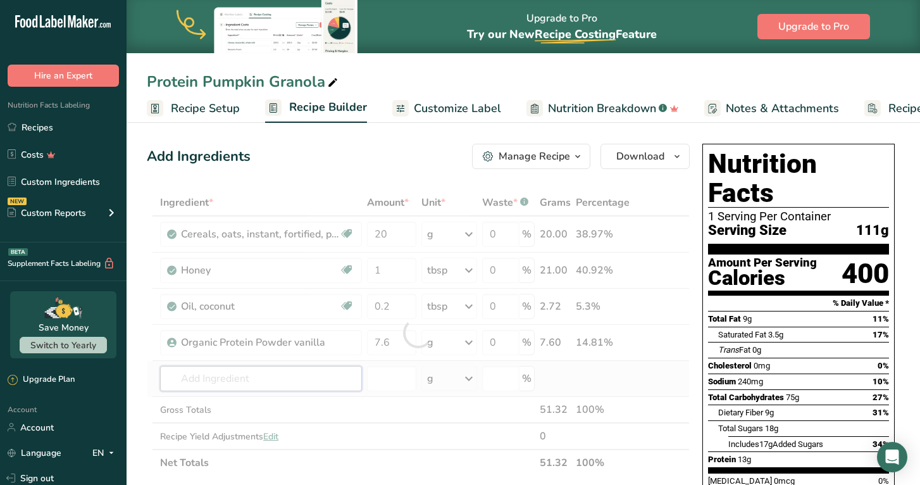
click at [283, 382] on div "Ingredient * Amount * Unit * Waste * .a-a{fill:#347362;}.b-a{fill:#fff;} Grams …" at bounding box center [418, 332] width 543 height 287
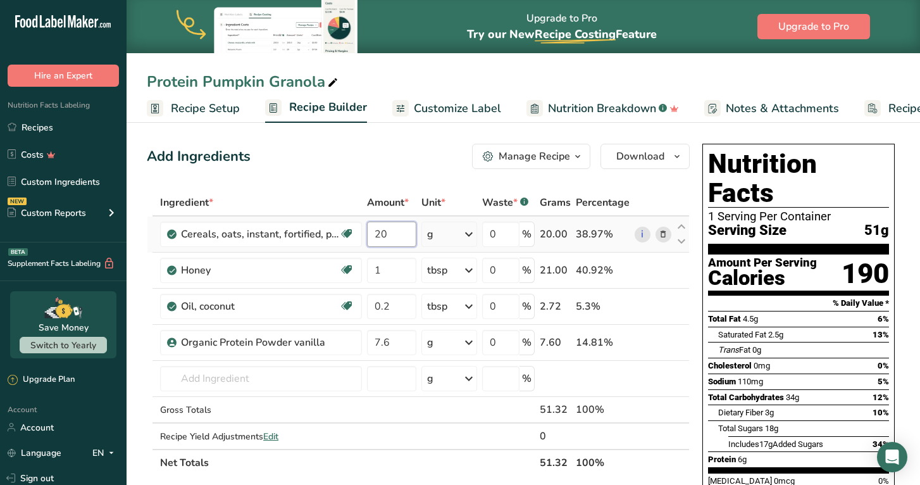
click at [395, 237] on input "20" at bounding box center [391, 233] width 49 height 25
type input "2"
type input "12"
click at [399, 166] on div "Add Ingredients Manage Recipe Delete Recipe Duplicate Recipe Scale Recipe Save …" at bounding box center [418, 156] width 543 height 25
click at [400, 344] on input "7.6" at bounding box center [391, 342] width 49 height 25
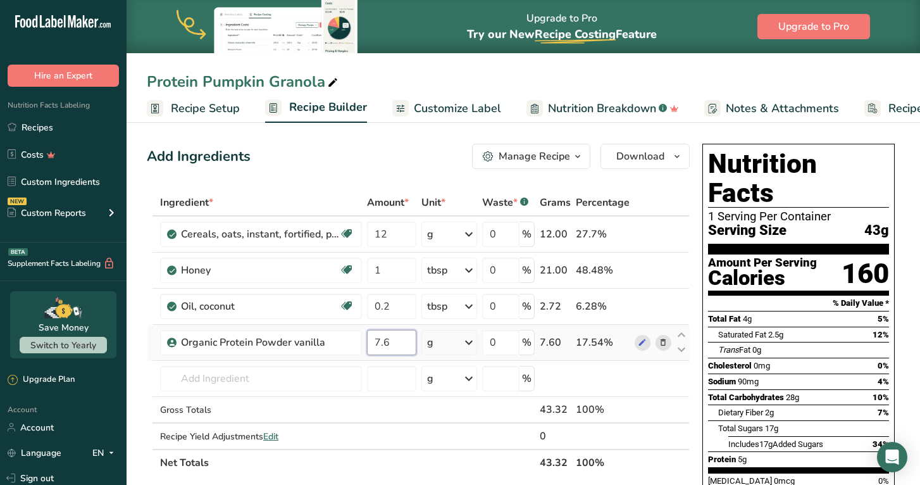
type input "7"
type input "8"
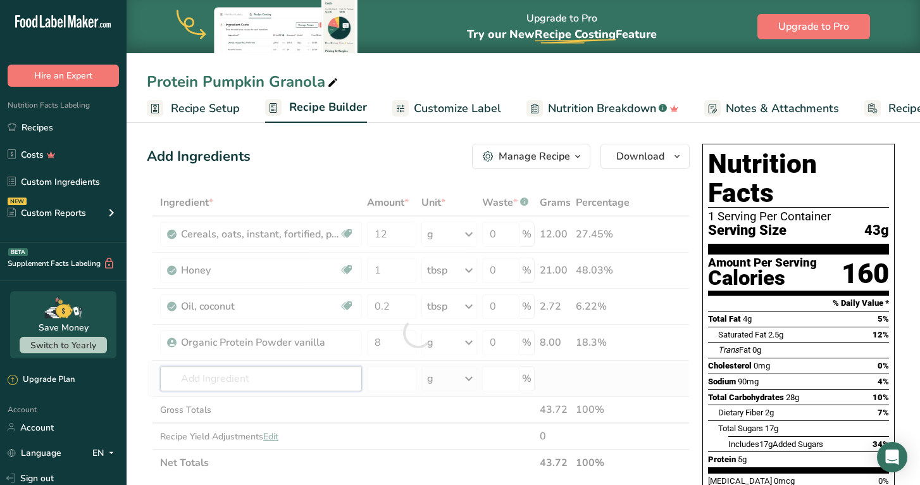
click at [330, 382] on div "Ingredient * Amount * Unit * Waste * .a-a{fill:#347362;}.b-a{fill:#fff;} Grams …" at bounding box center [418, 332] width 543 height 287
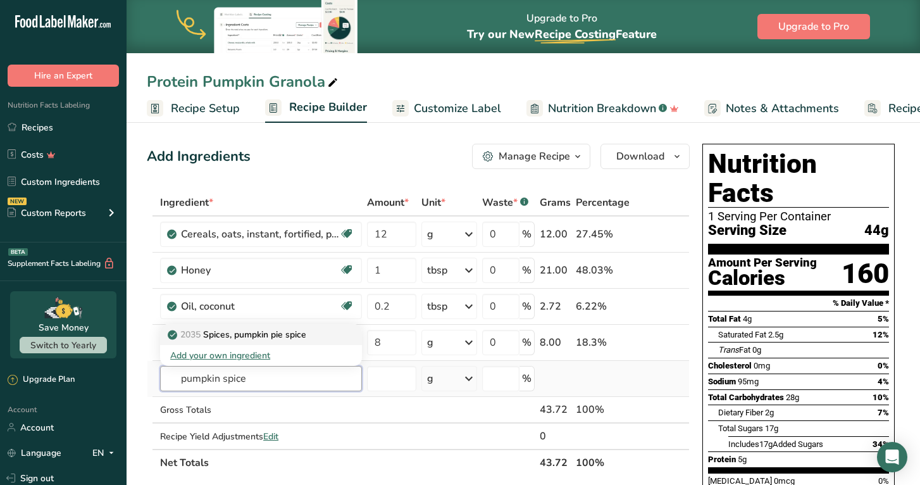
type input "pumpkin spice"
click at [281, 333] on p "2035 Spices, pumpkin pie spice" at bounding box center [238, 334] width 136 height 13
type input "Spices, pumpkin pie spice"
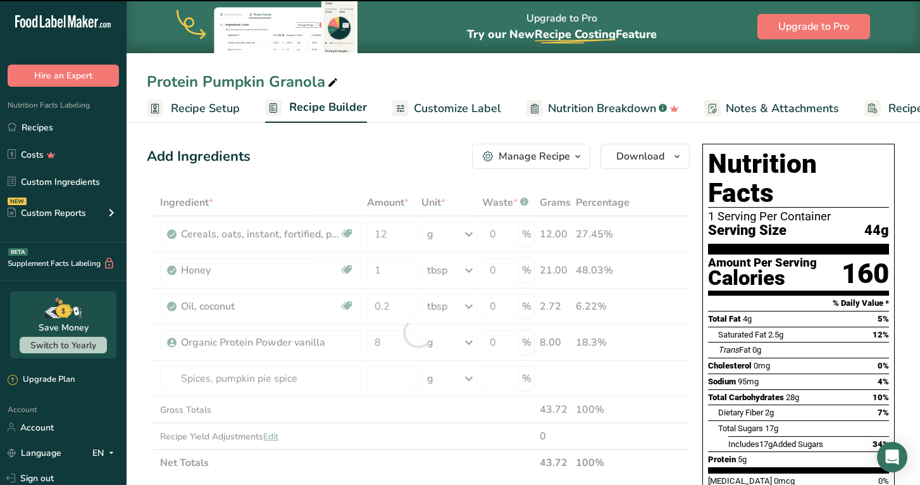
type input "0"
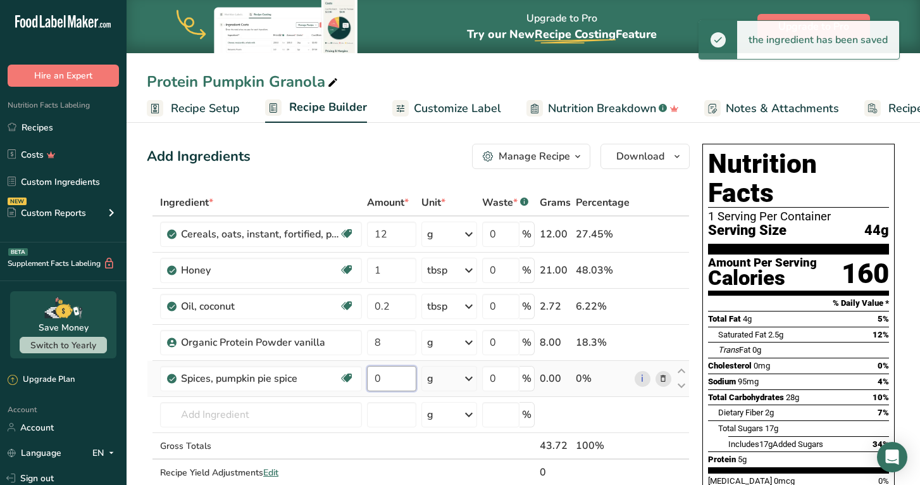
click at [388, 377] on input "0" at bounding box center [391, 378] width 49 height 25
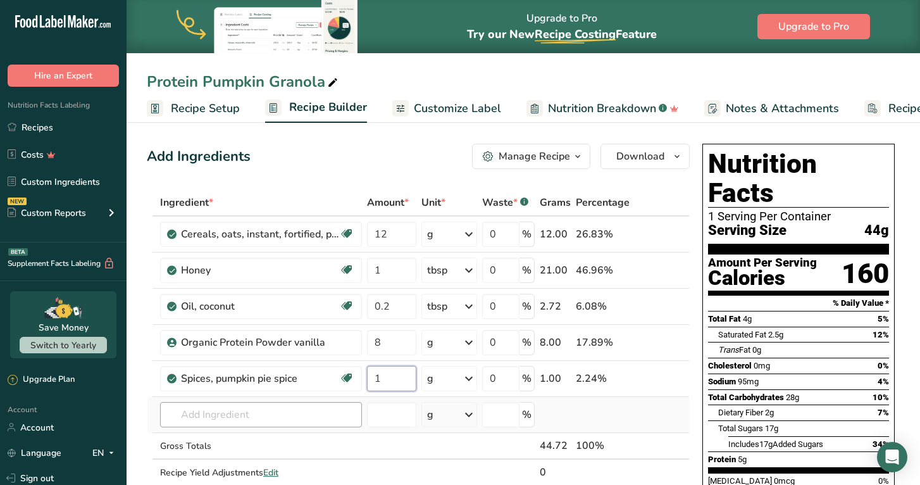
type input "1"
click at [300, 413] on div "Ingredient * Amount * Unit * Waste * .a-a{fill:#347362;}.b-a{fill:#fff;} Grams …" at bounding box center [418, 350] width 543 height 323
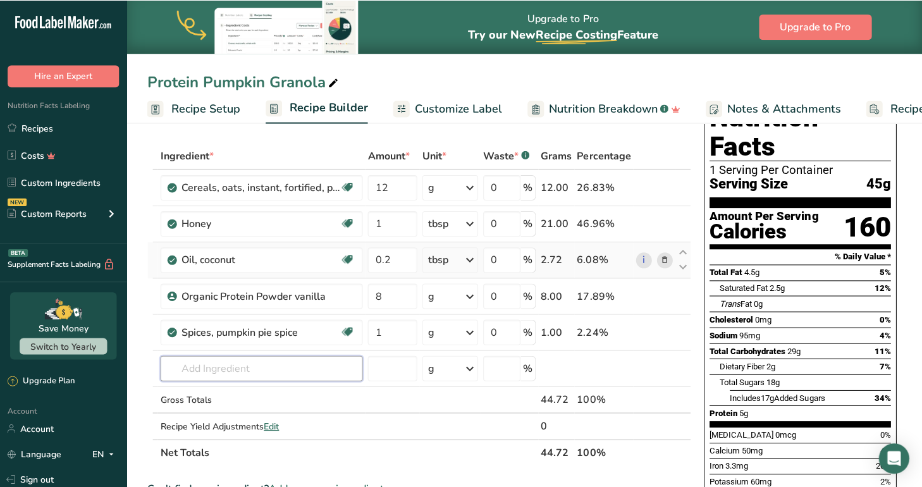
scroll to position [48, 0]
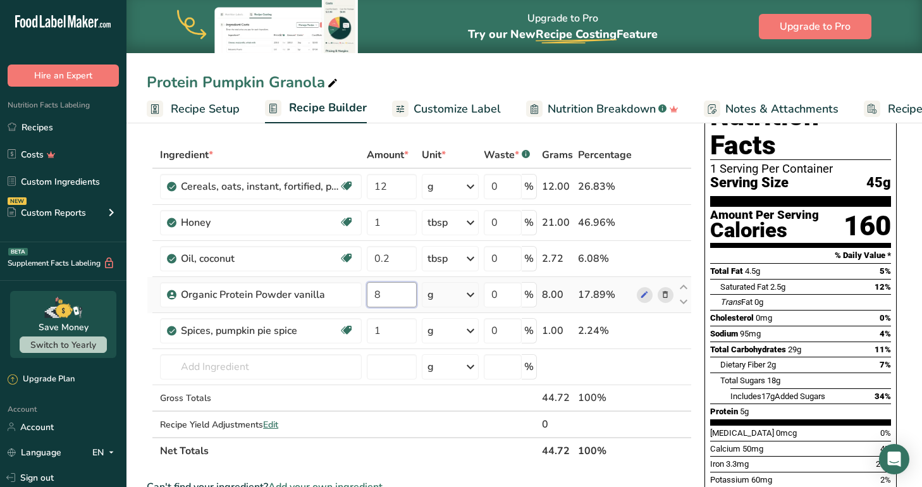
click at [396, 297] on input "8" at bounding box center [392, 294] width 50 height 25
type input "10"
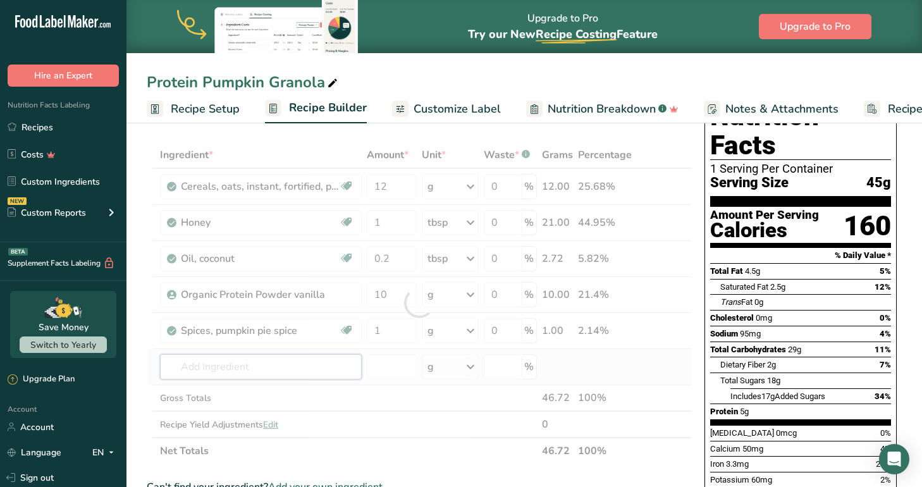
click at [216, 365] on div "Ingredient * Amount * Unit * Waste * .a-a{fill:#347362;}.b-a{fill:#fff;} Grams …" at bounding box center [419, 303] width 545 height 323
